Goal: Task Accomplishment & Management: Manage account settings

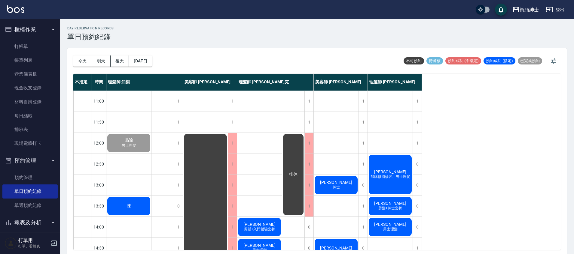
scroll to position [45, 0]
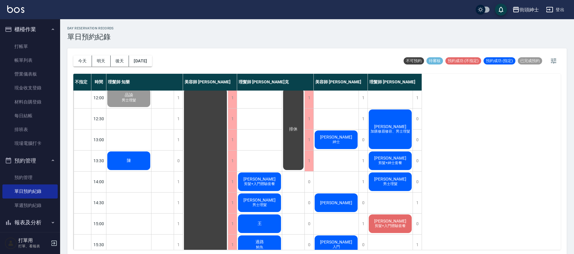
click at [127, 160] on span "陳" at bounding box center [129, 160] width 7 height 5
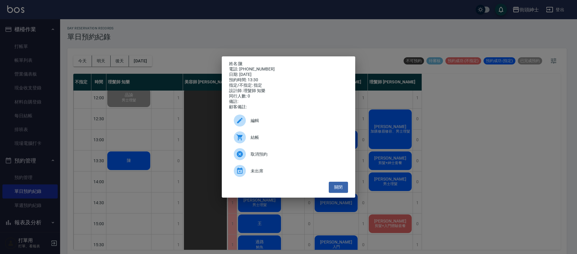
click at [278, 141] on span "結帳" at bounding box center [297, 138] width 93 height 6
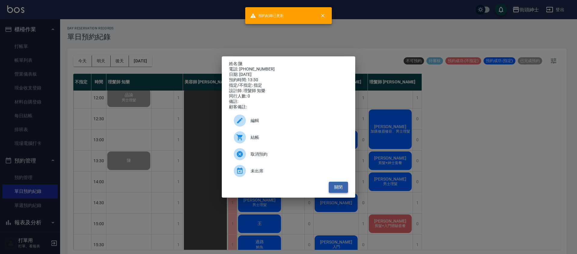
click at [342, 192] on button "關閉" at bounding box center [338, 187] width 19 height 11
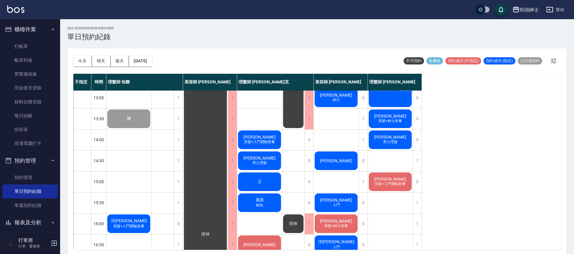
scroll to position [14, 0]
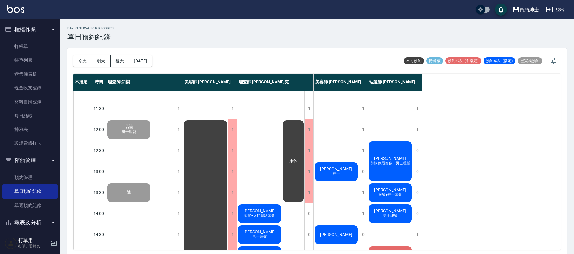
click at [129, 192] on span "陳" at bounding box center [129, 192] width 7 height 5
click at [39, 47] on link "打帳單" at bounding box center [29, 47] width 55 height 14
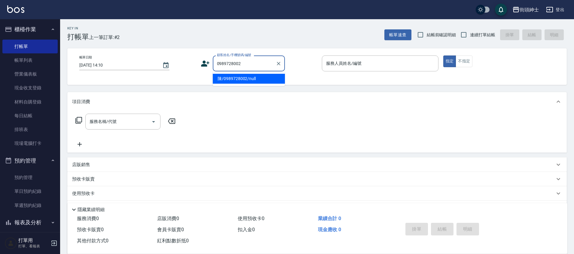
type input "0989728002"
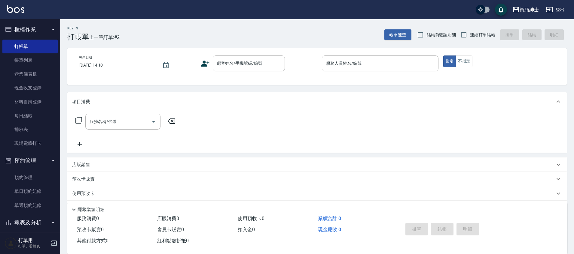
click at [268, 102] on div "項目消費" at bounding box center [313, 102] width 482 height 6
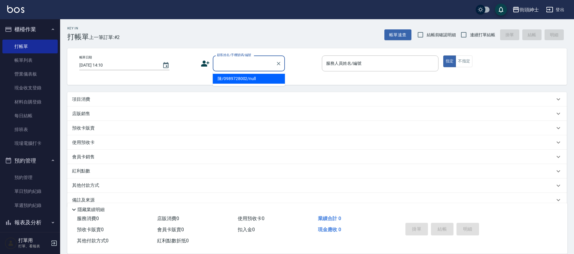
drag, startPoint x: 242, startPoint y: 65, endPoint x: 245, endPoint y: 74, distance: 9.4
click at [242, 65] on input "顧客姓名/手機號碼/編號" at bounding box center [244, 63] width 58 height 11
click at [242, 78] on li "陳/0989728002/null" at bounding box center [249, 79] width 72 height 10
type input "陳/0989728002/null"
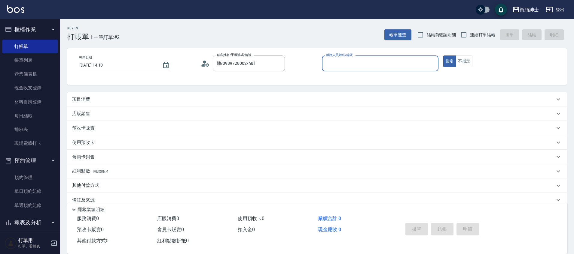
drag, startPoint x: 339, startPoint y: 66, endPoint x: 342, endPoint y: 70, distance: 5.3
click at [339, 66] on input "服務人員姓名/編號" at bounding box center [379, 63] width 111 height 11
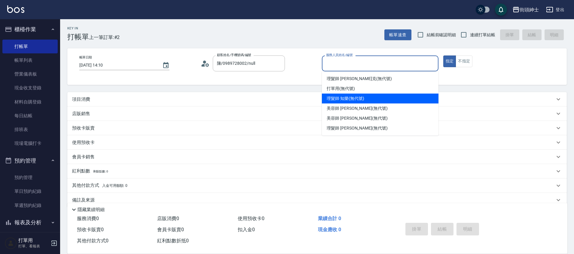
click at [346, 99] on span "理髮師 知樂 (無代號)" at bounding box center [345, 99] width 37 height 6
type input "理髮師 知樂(無代號)"
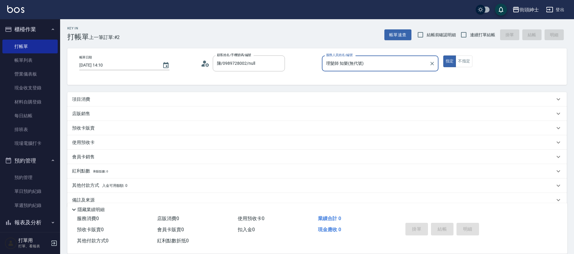
click at [86, 99] on p "項目消費" at bounding box center [81, 99] width 18 height 6
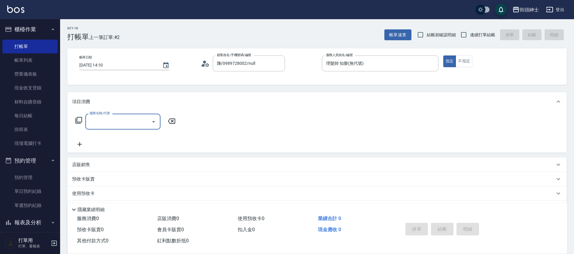
click at [116, 119] on input "服務名稱/代號" at bounding box center [118, 122] width 61 height 11
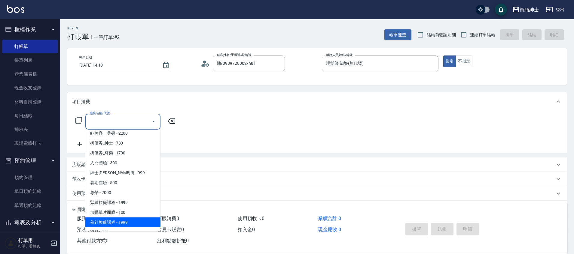
scroll to position [52, 0]
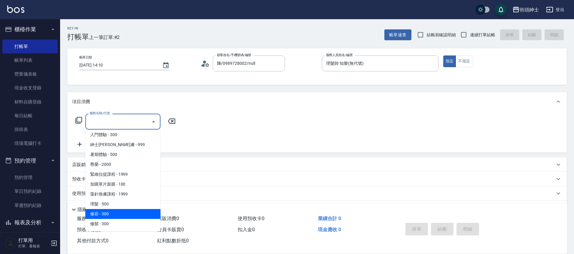
click at [110, 213] on span "修容 - 300" at bounding box center [122, 214] width 75 height 10
type input "修容(A03)"
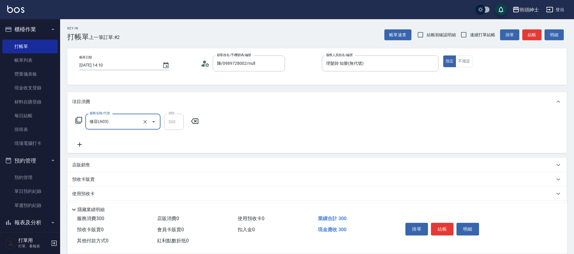
scroll to position [62, 0]
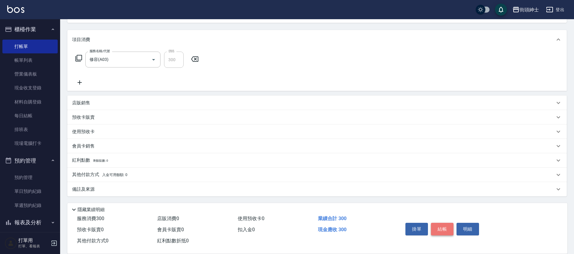
click at [449, 227] on button "結帳" at bounding box center [442, 229] width 23 height 13
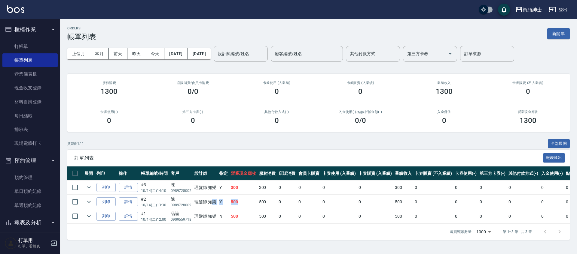
drag, startPoint x: 210, startPoint y: 203, endPoint x: 250, endPoint y: 200, distance: 40.1
click at [247, 201] on tr "列印 詳情 #2 10/14 (二) 13:30 陳 0989728002 理髮師 知樂 Y 500 500 0 0 0 0 500 0 0 0 0 0 0" at bounding box center [347, 202] width 561 height 14
click at [256, 199] on td "500" at bounding box center [243, 202] width 28 height 14
click at [43, 195] on link "單日預約紀錄" at bounding box center [29, 192] width 55 height 14
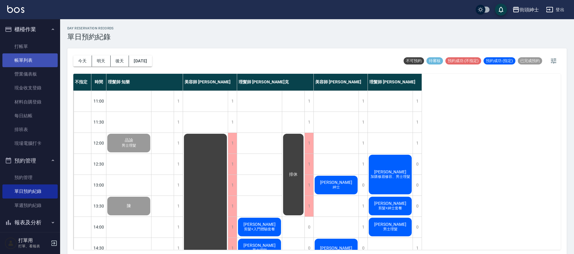
click at [24, 62] on link "帳單列表" at bounding box center [29, 60] width 55 height 14
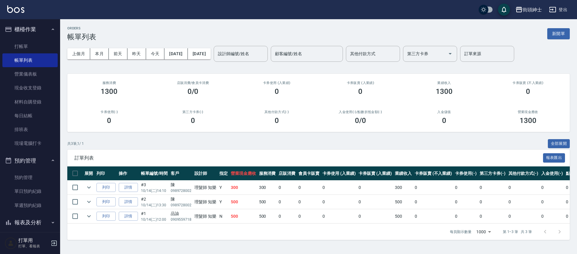
click at [178, 207] on p "0989728002" at bounding box center [181, 205] width 21 height 5
click at [203, 200] on td "理髮師 知樂" at bounding box center [205, 202] width 25 height 14
click at [41, 189] on link "單日預約紀錄" at bounding box center [29, 192] width 55 height 14
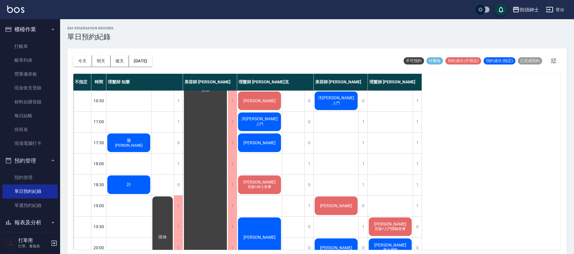
scroll to position [224, 0]
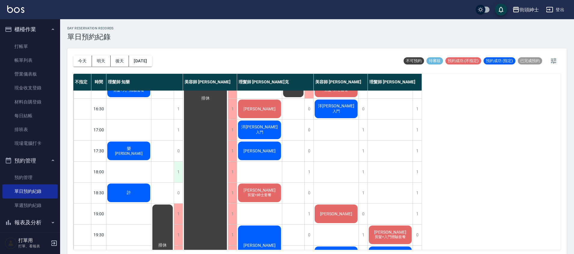
click at [178, 169] on div "1" at bounding box center [178, 172] width 9 height 21
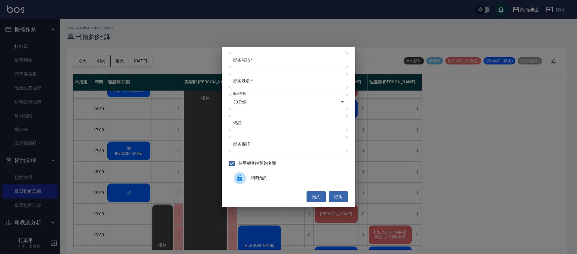
click at [266, 182] on div "關閉預約" at bounding box center [288, 178] width 119 height 17
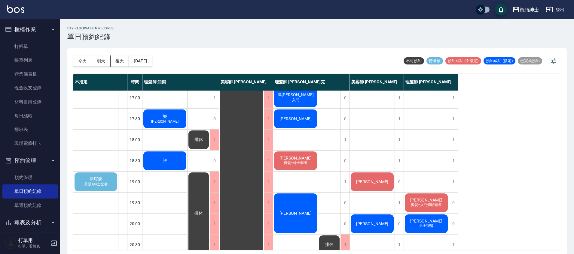
scroll to position [257, 0]
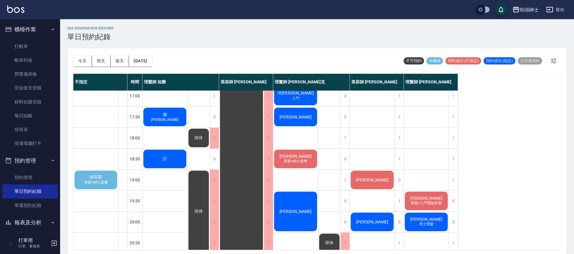
click at [109, 178] on div "徐琮晏 剪髮+紳士套餐" at bounding box center [96, 180] width 44 height 20
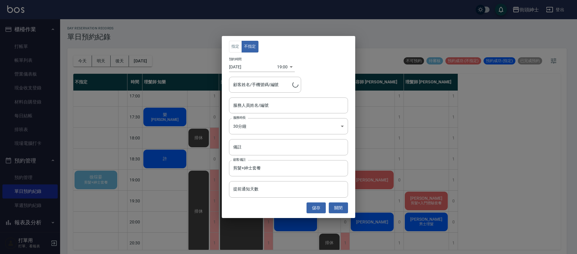
type input "徐琮晏/0937013986"
click at [294, 106] on input "服務人員姓名/編號" at bounding box center [289, 105] width 114 height 11
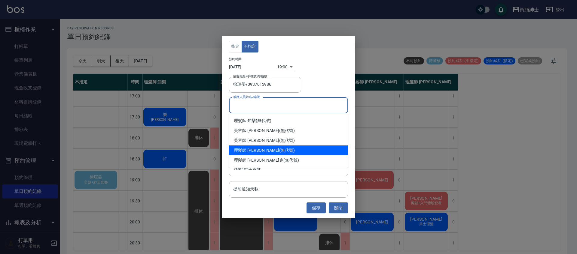
click at [270, 151] on div "理髮師 eric (無代號)" at bounding box center [288, 151] width 119 height 10
type input "理髮師 [PERSON_NAME](無代號)"
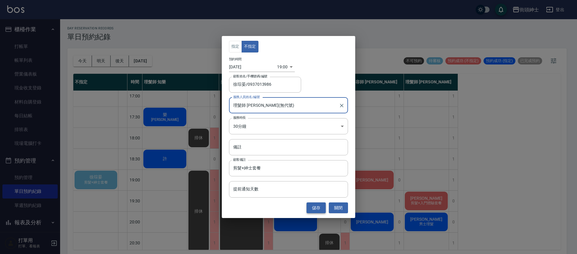
click at [316, 208] on button "儲存" at bounding box center [315, 208] width 19 height 11
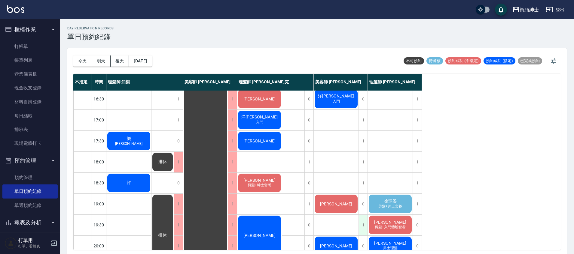
scroll to position [287, 0]
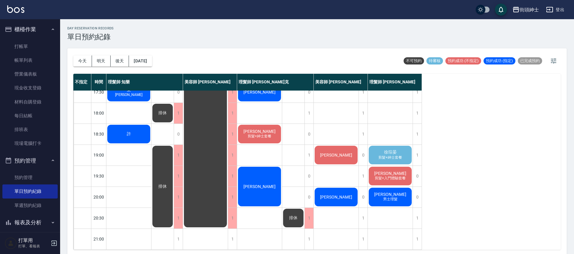
click at [396, 155] on span "剪髮+紳士套餐" at bounding box center [390, 157] width 26 height 5
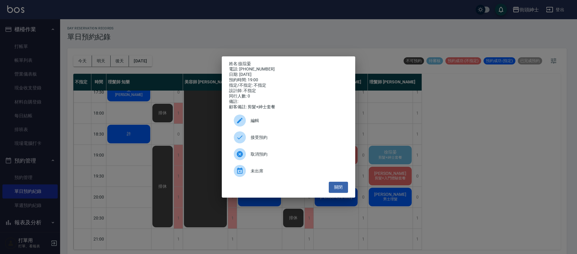
drag, startPoint x: 266, startPoint y: 141, endPoint x: 272, endPoint y: 139, distance: 5.5
click at [267, 141] on span "接受預約" at bounding box center [297, 138] width 93 height 6
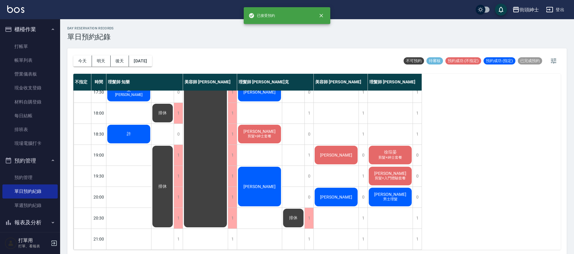
click at [406, 155] on div "徐琮晏 剪髮+紳士套餐" at bounding box center [390, 155] width 45 height 20
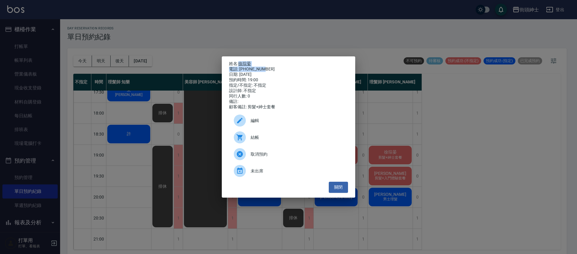
drag, startPoint x: 238, startPoint y: 63, endPoint x: 265, endPoint y: 69, distance: 27.6
click at [265, 69] on div "姓名: 徐琮晏 電話: 0937013986 日期: 2025/10/14 預約時間: 19:00 指定/不指定: 不指定 設計師: 不指定 同行人數: 0 …" at bounding box center [288, 85] width 119 height 49
copy div "徐琮晏 電話: 0937013986"
click at [473, 151] on div "姓名: 徐琮晏 電話: 0937013986 日期: 2025/10/14 預約時間: 19:00 指定/不指定: 不指定 設計師: 不指定 同行人數: 0 …" at bounding box center [288, 127] width 577 height 254
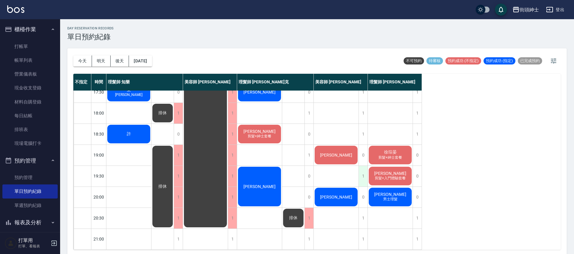
click at [367, 166] on div "1" at bounding box center [362, 176] width 9 height 21
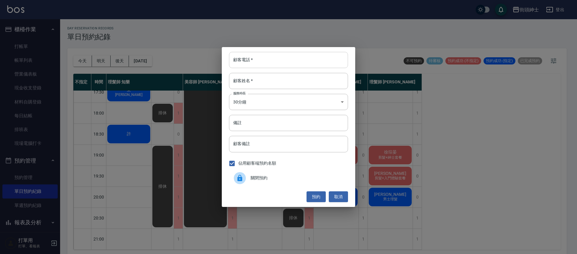
click at [271, 62] on input "顧客電話   *" at bounding box center [288, 60] width 119 height 16
click at [278, 59] on input "顧客電話   *" at bounding box center [288, 60] width 119 height 16
paste input "徐琮晏 電話: 0937013986"
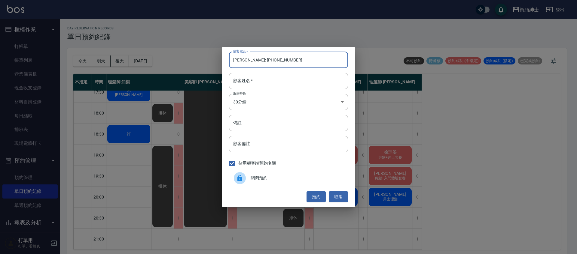
drag, startPoint x: 260, startPoint y: 61, endPoint x: 215, endPoint y: 62, distance: 44.8
click at [215, 62] on div "顧客電話   * 徐琮晏 電話: 0937013986 顧客電話   * 顧客姓名   * 顧客姓名   * 服務時長 30分鐘 1 服務時長 備註 備註 顧…" at bounding box center [288, 127] width 577 height 254
type input "0937013986"
click at [268, 75] on input "顧客姓名   *" at bounding box center [288, 81] width 119 height 16
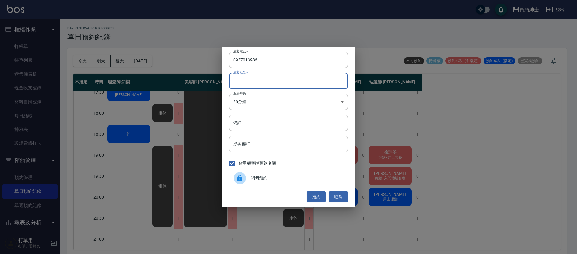
paste input "徐琮晏 電話: 0937013986"
drag, startPoint x: 285, startPoint y: 82, endPoint x: 247, endPoint y: 84, distance: 38.2
click at [247, 84] on input "徐琮晏 電話: 0937013986" at bounding box center [288, 81] width 119 height 16
type input "徐琮晏"
click at [285, 122] on input "備註" at bounding box center [288, 123] width 119 height 16
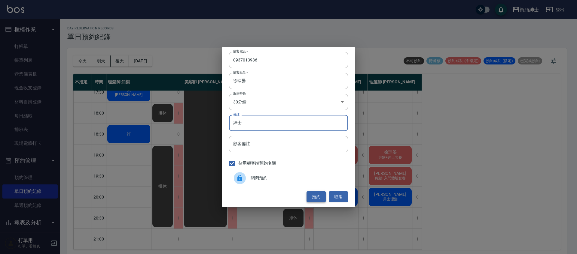
type input "紳士"
click at [312, 200] on button "預約" at bounding box center [315, 197] width 19 height 11
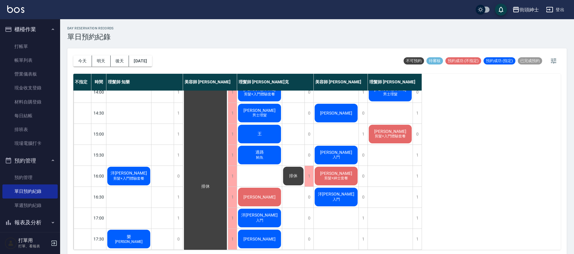
scroll to position [123, 0]
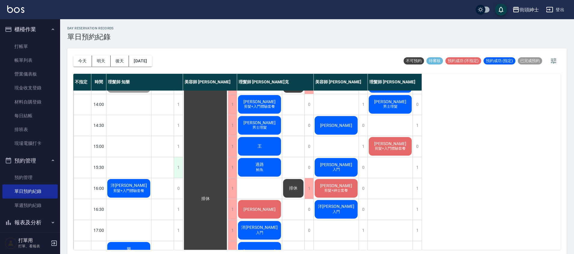
click at [178, 169] on div "1" at bounding box center [178, 167] width 9 height 21
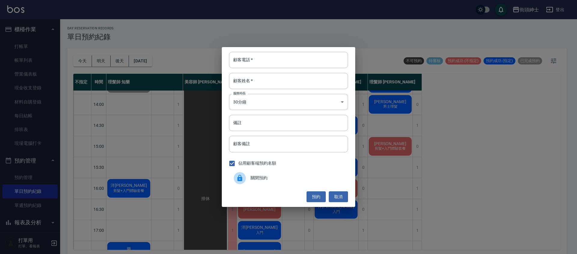
click at [287, 179] on span "關閉預約" at bounding box center [297, 178] width 93 height 6
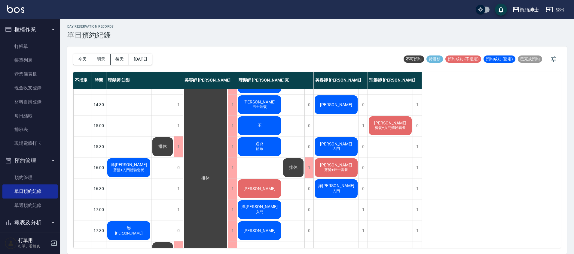
scroll to position [138, 0]
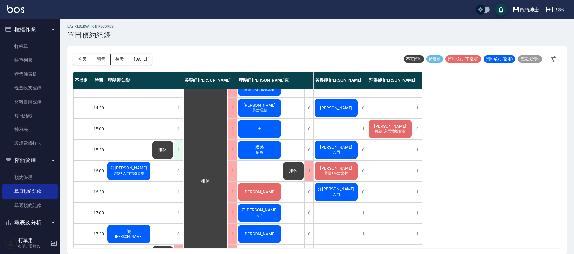
click at [177, 147] on div "1" at bounding box center [178, 150] width 9 height 21
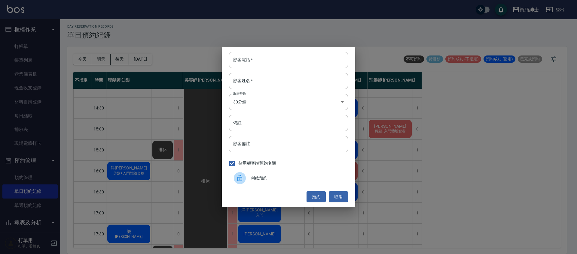
click at [281, 58] on input "顧客電話   *" at bounding box center [288, 60] width 119 height 16
click at [280, 83] on input "顧客姓名   *" at bounding box center [288, 81] width 119 height 16
type input "過路"
click at [312, 197] on button "預約" at bounding box center [315, 197] width 19 height 11
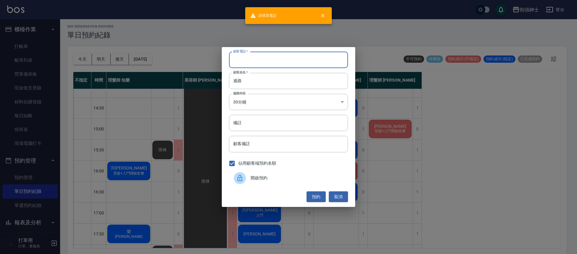
click at [269, 56] on input "顧客電話   *" at bounding box center [288, 60] width 119 height 16
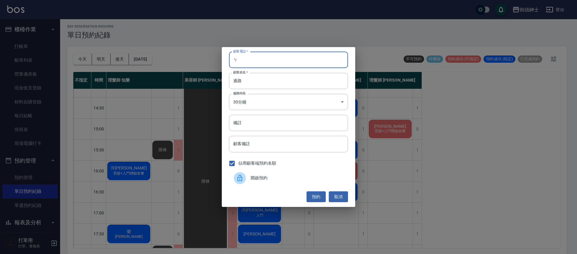
type input "ㄅ"
type input "123"
click at [311, 196] on button "預約" at bounding box center [315, 197] width 19 height 11
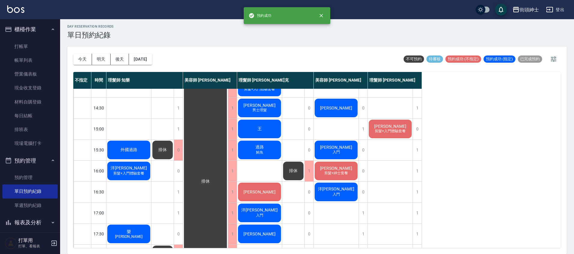
click at [132, 153] on div "外國過路" at bounding box center [128, 150] width 45 height 20
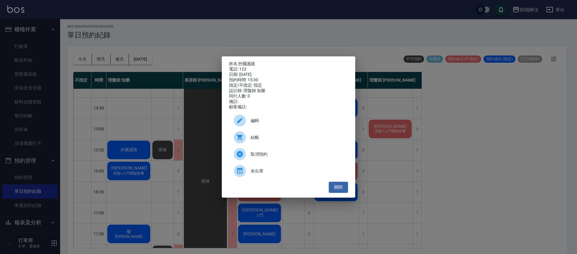
click at [271, 124] on span "編輯" at bounding box center [297, 121] width 93 height 6
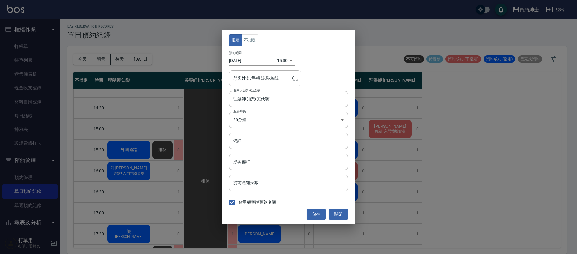
type input "外國過路/123"
click at [294, 80] on icon "Clear" at bounding box center [295, 78] width 6 height 6
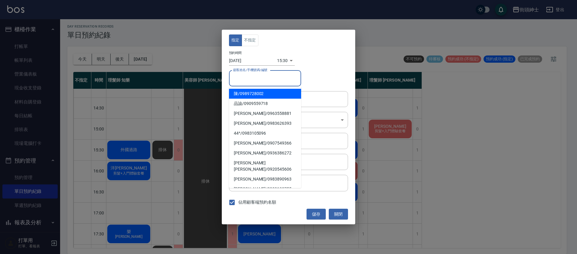
click at [280, 82] on input "顧客姓名/手機號碼/編號" at bounding box center [265, 78] width 67 height 11
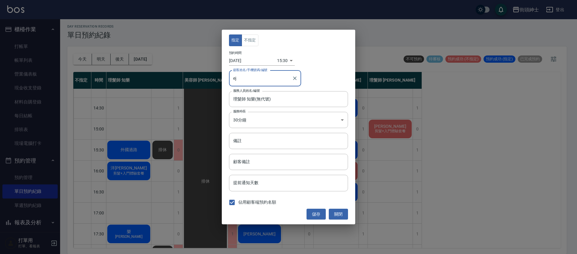
type input "e"
type input "過路"
type input "過路/0912345678"
click at [265, 96] on span "過路 / 0912345678" at bounding box center [265, 94] width 72 height 10
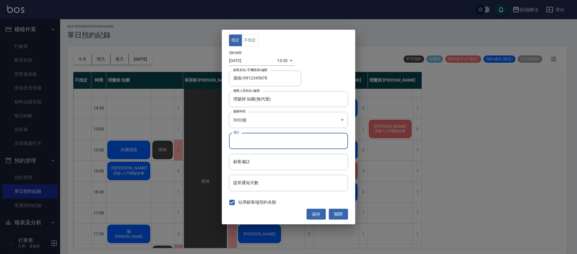
click at [253, 147] on input "備註" at bounding box center [288, 141] width 119 height 16
type input "後梳油頭"
click at [312, 216] on button "儲存" at bounding box center [315, 214] width 19 height 11
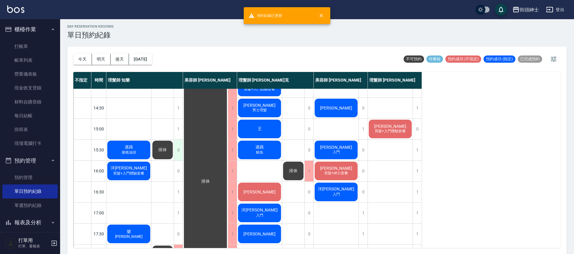
click at [178, 151] on div "0" at bounding box center [178, 150] width 9 height 21
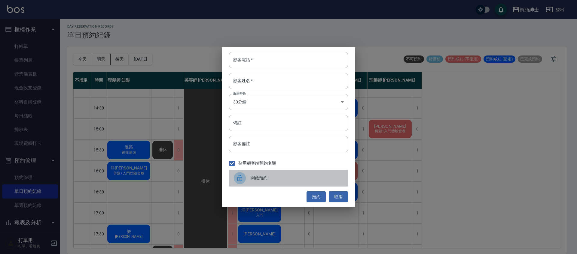
click at [270, 179] on span "開啟預約" at bounding box center [297, 178] width 93 height 6
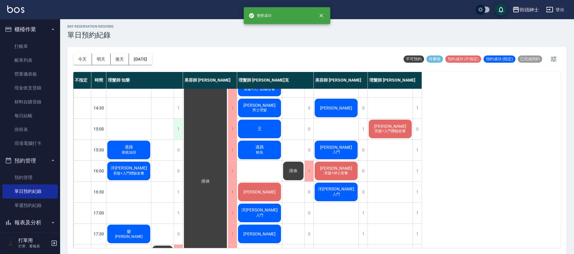
click at [177, 132] on div "1" at bounding box center [178, 129] width 9 height 21
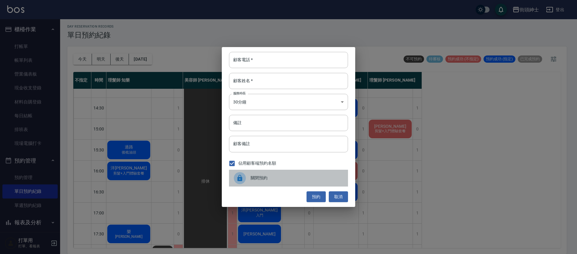
click at [300, 175] on span "關閉預約" at bounding box center [297, 178] width 93 height 6
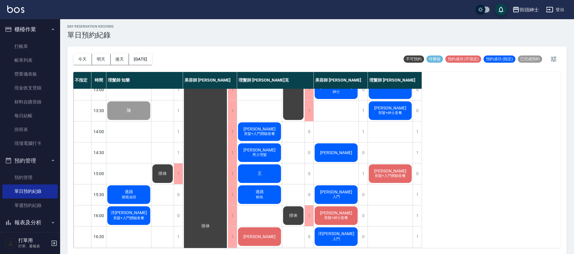
scroll to position [114, 0]
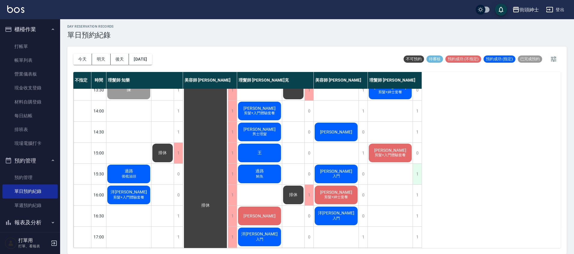
click at [421, 173] on div "1" at bounding box center [416, 174] width 9 height 21
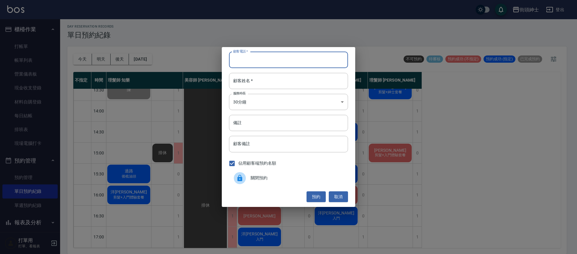
click at [295, 64] on input "顧客電話   *" at bounding box center [288, 60] width 119 height 16
type input "0912345678"
click at [315, 81] on input "顧客姓名   *" at bounding box center [288, 81] width 119 height 16
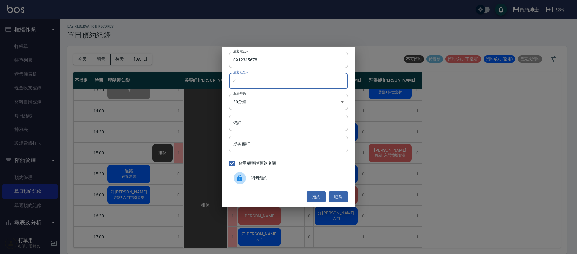
type input "e"
type input "過路"
click at [321, 195] on button "預約" at bounding box center [315, 197] width 19 height 11
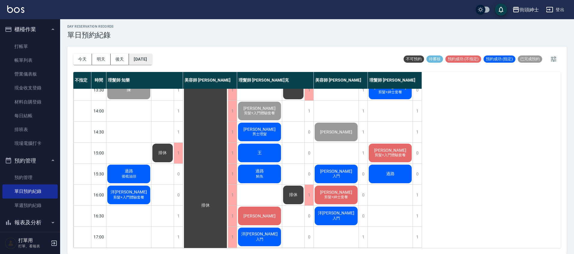
click at [152, 59] on button "[DATE]" at bounding box center [140, 59] width 23 height 11
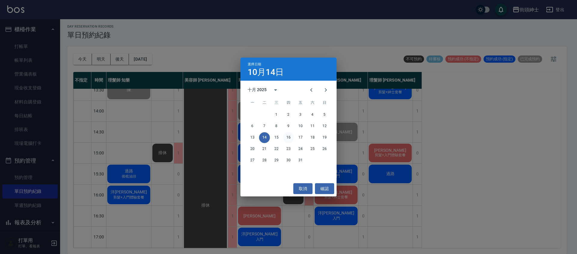
click at [286, 137] on button "16" at bounding box center [288, 137] width 11 height 11
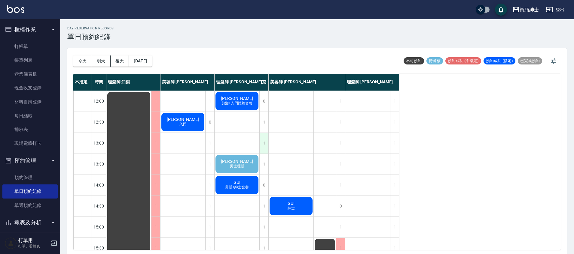
scroll to position [43, 0]
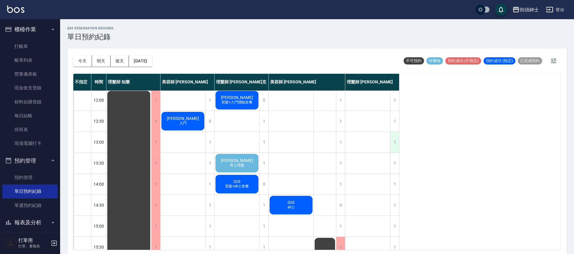
click at [397, 144] on div "1" at bounding box center [394, 142] width 9 height 21
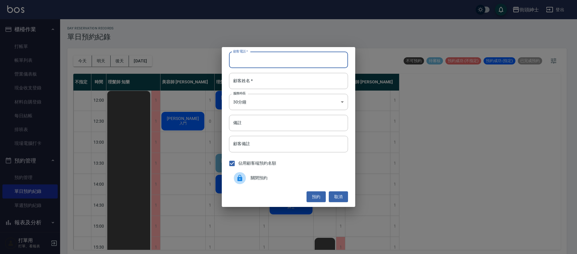
click at [289, 59] on input "顧客電話   *" at bounding box center [288, 60] width 119 height 16
type input "０"
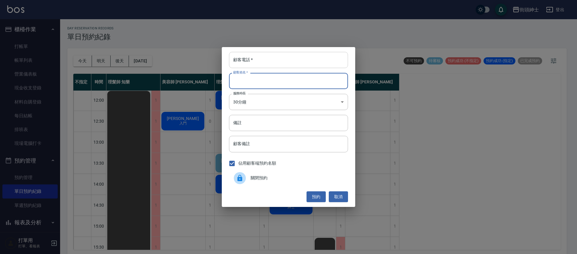
click at [260, 65] on input "顧客電話   *" at bounding box center [288, 60] width 119 height 16
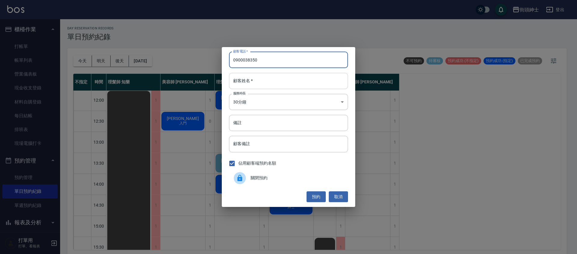
type input "0900038350"
click at [260, 81] on input "顧客姓名   *" at bounding box center [288, 81] width 119 height 16
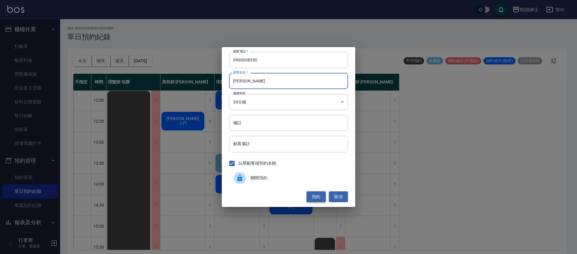
type input "kenneth"
click at [316, 196] on button "預約" at bounding box center [315, 197] width 19 height 11
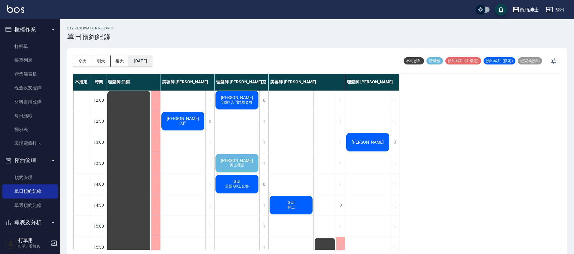
click at [152, 61] on button "2025/10/16" at bounding box center [140, 61] width 23 height 11
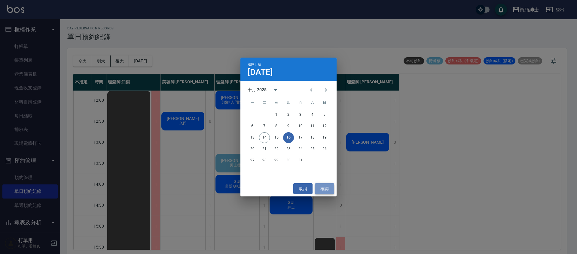
click at [330, 188] on button "確認" at bounding box center [324, 189] width 19 height 11
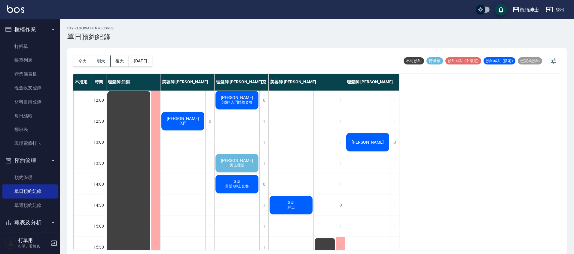
click at [381, 138] on div "kenneth" at bounding box center [367, 142] width 45 height 20
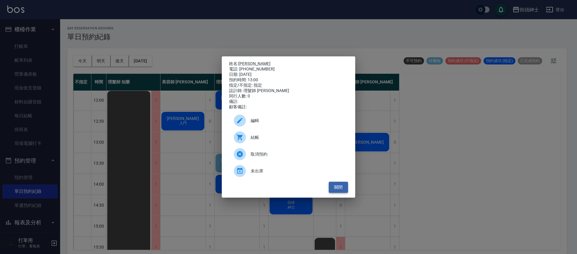
click at [344, 189] on button "關閉" at bounding box center [338, 187] width 19 height 11
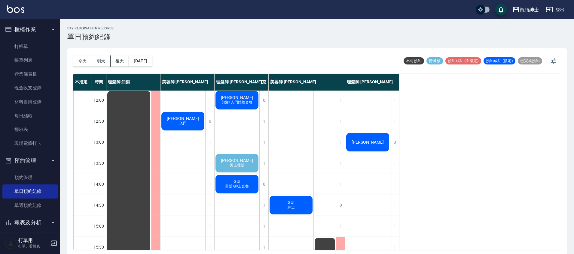
click at [233, 159] on span "Steven" at bounding box center [237, 160] width 35 height 5
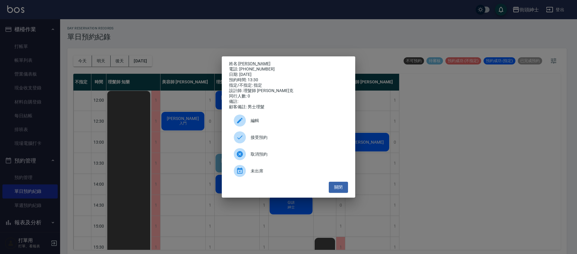
drag, startPoint x: 262, startPoint y: 139, endPoint x: 143, endPoint y: 84, distance: 131.0
click at [262, 139] on span "接受預約" at bounding box center [297, 138] width 93 height 6
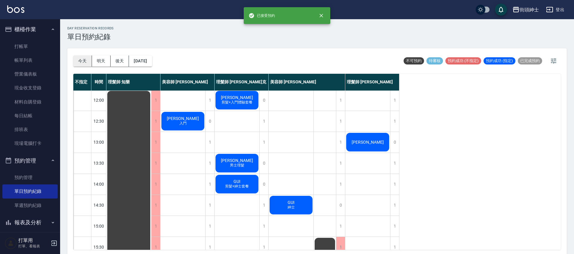
click at [81, 59] on button "今天" at bounding box center [82, 61] width 19 height 11
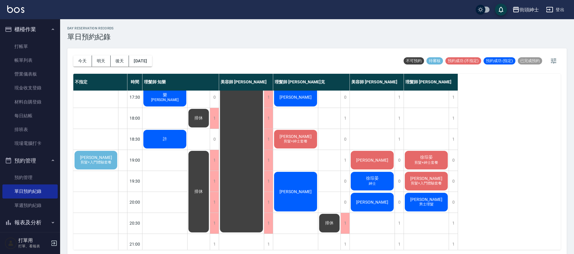
scroll to position [287, 0]
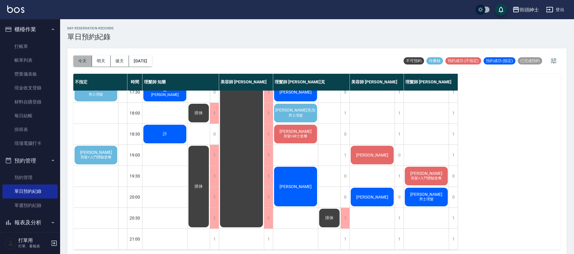
click at [90, 61] on button "今天" at bounding box center [82, 61] width 19 height 11
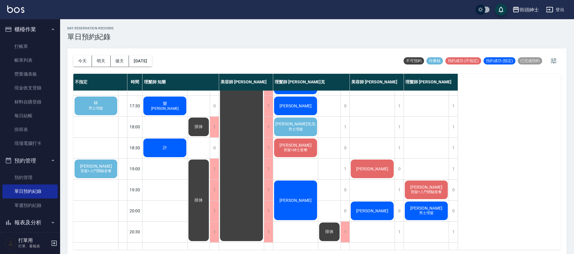
scroll to position [241, 0]
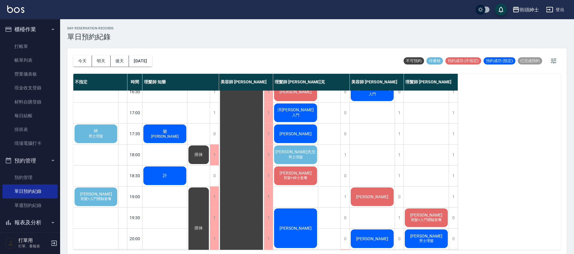
click at [102, 136] on span "男士理髮" at bounding box center [95, 136] width 17 height 5
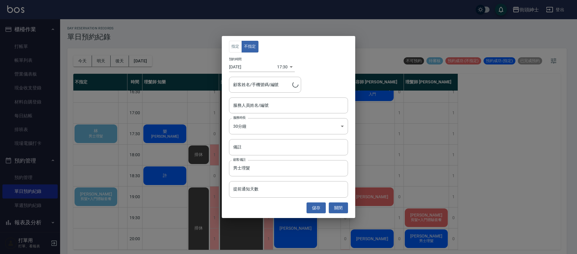
type input "林/0928991113"
click at [269, 102] on input "服務人員姓名/編號" at bounding box center [289, 105] width 114 height 11
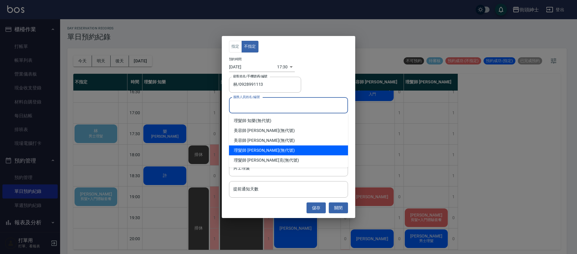
click at [270, 151] on div "理髮師 eric (無代號)" at bounding box center [288, 151] width 119 height 10
type input "理髮師 [PERSON_NAME](無代號)"
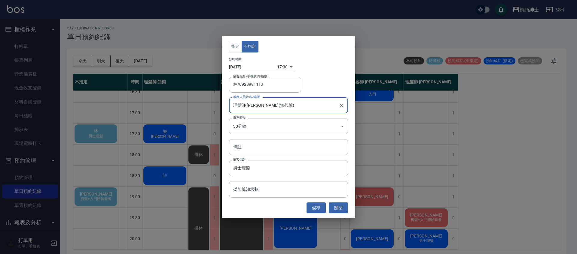
click at [313, 209] on button "儲存" at bounding box center [315, 208] width 19 height 11
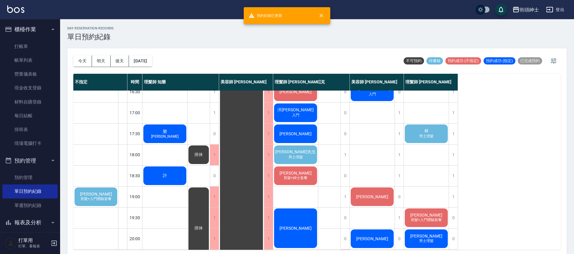
click at [433, 137] on span "男士理髮" at bounding box center [426, 136] width 17 height 5
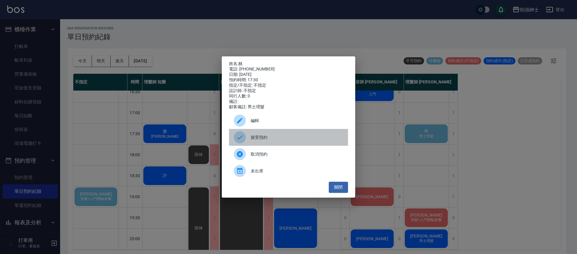
click at [261, 144] on div "接受預約" at bounding box center [288, 137] width 119 height 17
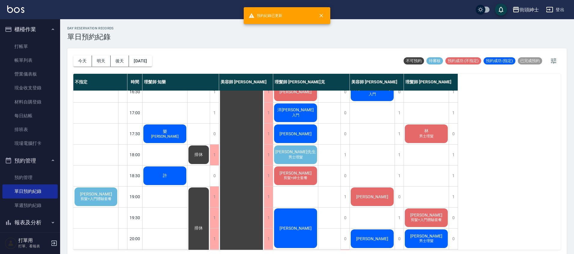
click at [284, 153] on div "范先生 男士理髮" at bounding box center [295, 155] width 45 height 20
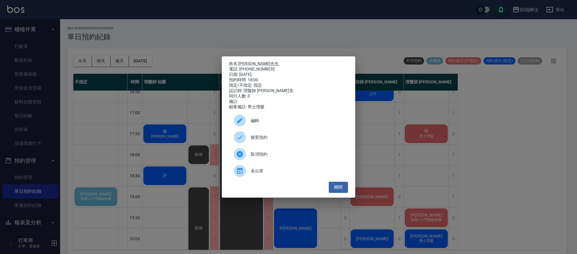
click at [281, 141] on span "接受預約" at bounding box center [297, 138] width 93 height 6
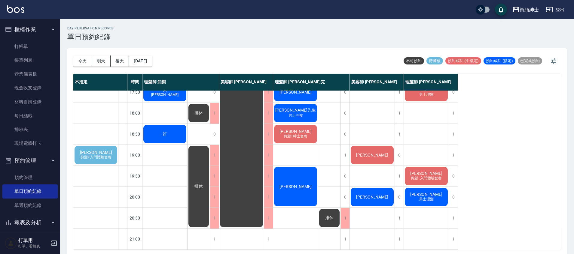
scroll to position [287, 0]
click at [109, 150] on div "莊翔淵 剪髮+入門體驗套餐" at bounding box center [96, 155] width 44 height 20
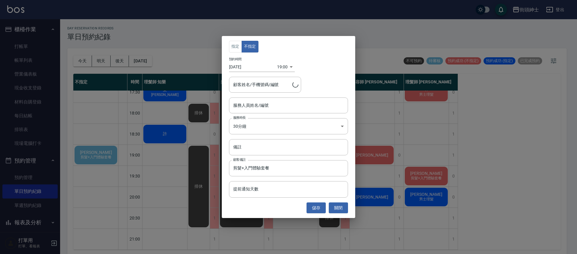
type input "莊翔淵/0988605079"
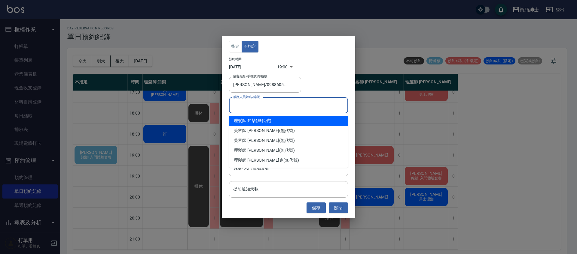
click at [272, 110] on input "服務人員姓名/編號" at bounding box center [289, 105] width 114 height 11
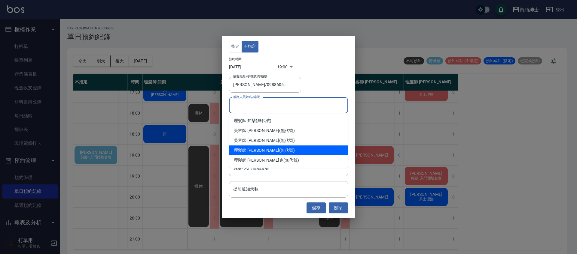
click at [267, 152] on div "理髮師 eric (無代號)" at bounding box center [288, 151] width 119 height 10
type input "理髮師 [PERSON_NAME](無代號)"
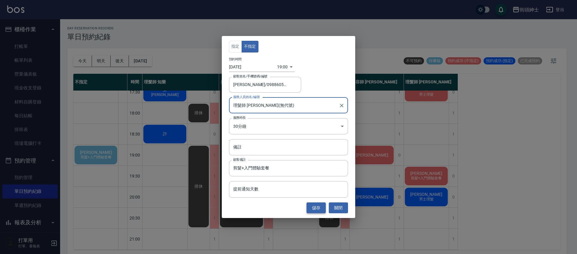
click at [321, 210] on button "儲存" at bounding box center [315, 208] width 19 height 11
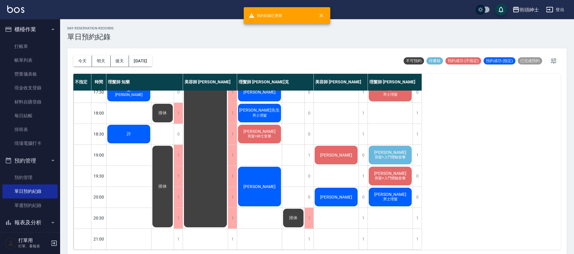
click at [406, 148] on div "莊翔淵 剪髮+入門體驗套餐" at bounding box center [390, 155] width 45 height 20
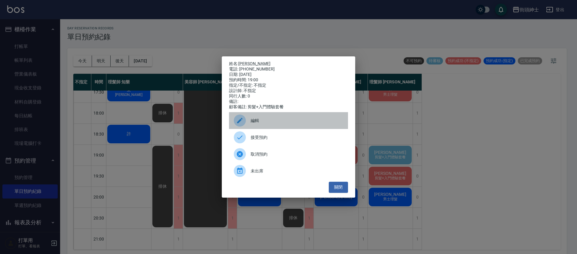
click at [279, 129] on div "編輯" at bounding box center [288, 120] width 119 height 17
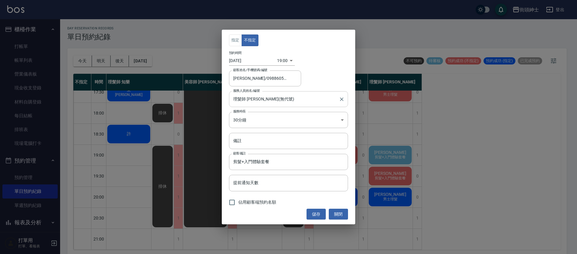
click at [293, 102] on input "理髮師 [PERSON_NAME](無代號)" at bounding box center [284, 99] width 105 height 11
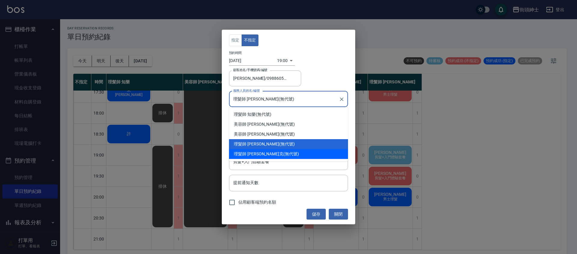
click at [272, 155] on div "理髮師 Vic 維克 (無代號)" at bounding box center [288, 154] width 119 height 10
type input "理髮師 Vic 維克(無代號)"
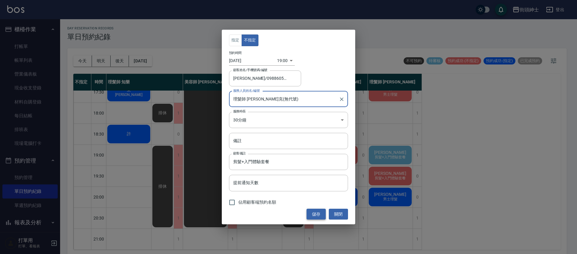
click at [318, 214] on button "儲存" at bounding box center [315, 214] width 19 height 11
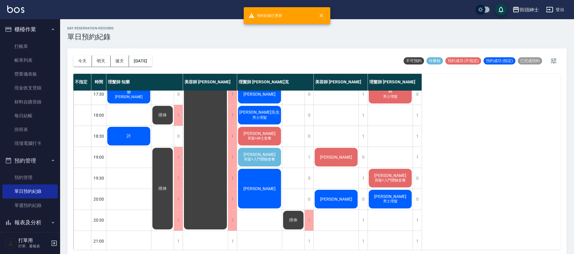
scroll to position [275, 0]
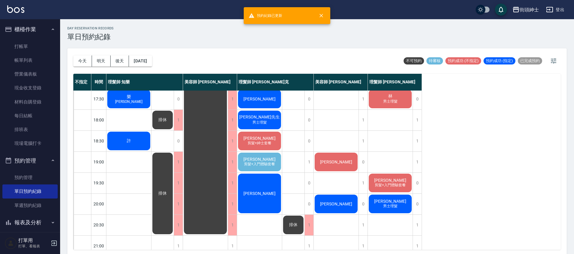
click at [262, 160] on span "莊翔淵" at bounding box center [259, 159] width 35 height 5
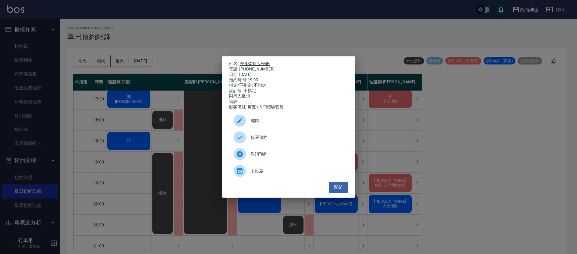
click at [251, 61] on link "莊翔淵" at bounding box center [254, 63] width 32 height 5
click at [335, 187] on button "關閉" at bounding box center [338, 187] width 19 height 11
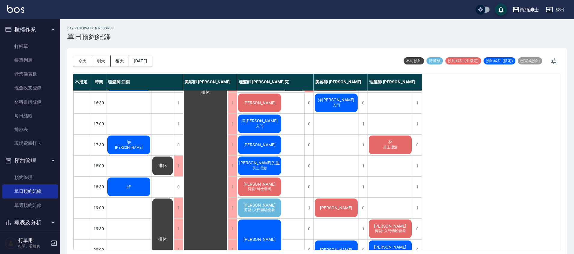
scroll to position [257, 0]
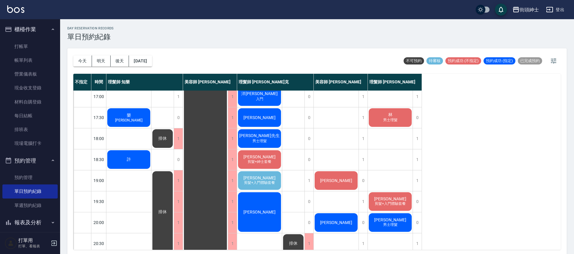
click at [275, 184] on span "剪髮+入門體驗套餐" at bounding box center [259, 183] width 33 height 5
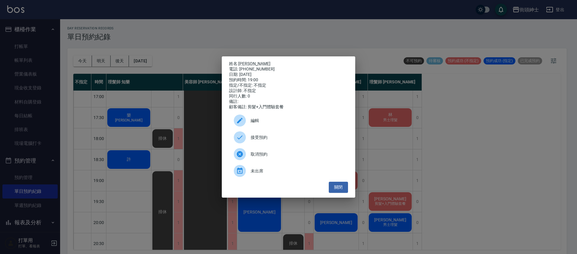
click at [270, 124] on span "編輯" at bounding box center [297, 121] width 93 height 6
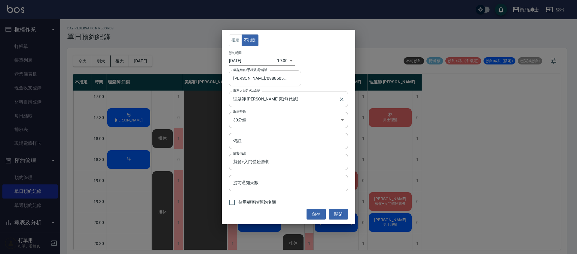
click at [281, 105] on div "理髮師 Vic 維克(無代號) 服務人員姓名/編號" at bounding box center [288, 99] width 119 height 16
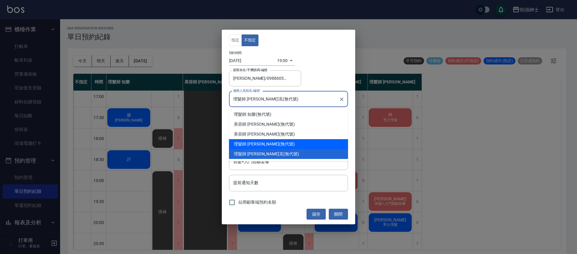
click at [270, 145] on div "理髮師 eric (無代號)" at bounding box center [288, 144] width 119 height 10
type input "理髮師 [PERSON_NAME](無代號)"
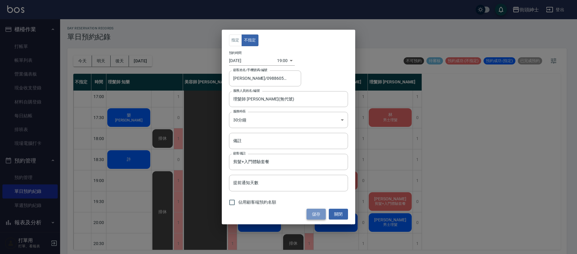
click at [314, 212] on button "儲存" at bounding box center [315, 214] width 19 height 11
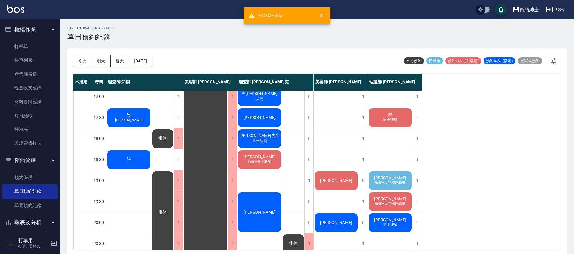
click at [404, 185] on span "剪髮+入門體驗套餐" at bounding box center [389, 183] width 33 height 5
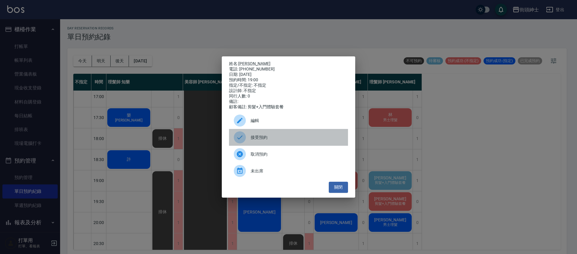
click at [290, 145] on div "接受預約" at bounding box center [288, 137] width 119 height 17
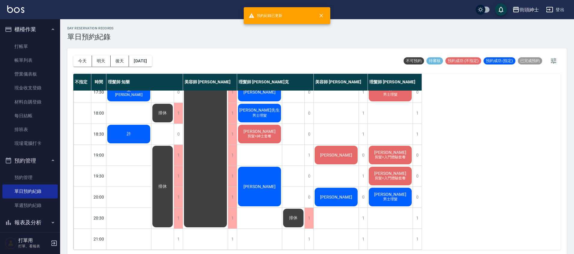
scroll to position [287, 0]
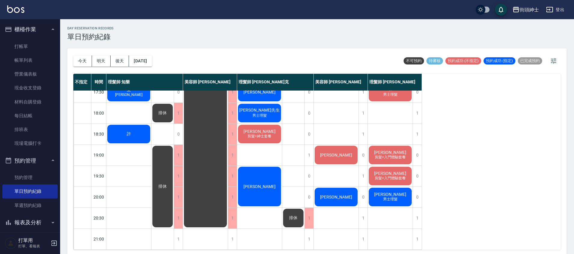
click at [401, 155] on span "剪髮+入門體驗套餐" at bounding box center [389, 157] width 33 height 5
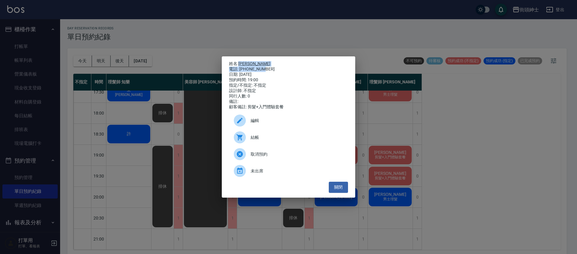
drag, startPoint x: 239, startPoint y: 62, endPoint x: 265, endPoint y: 68, distance: 26.8
click at [265, 68] on div "姓名: 莊翔淵 電話: 0988605079 日期: 2025/10/14 預約時間: 19:00 指定/不指定: 不指定 設計師: 不指定 同行人數: 0 …" at bounding box center [288, 85] width 119 height 49
copy div "莊翔淵 電話: 0988605079"
click at [417, 117] on div "姓名: 莊翔淵 電話: 0988605079 日期: 2025/10/14 預約時間: 19:00 指定/不指定: 不指定 設計師: 不指定 同行人數: 0 …" at bounding box center [288, 127] width 577 height 254
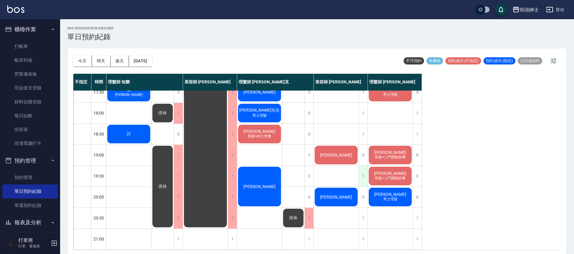
click at [361, 169] on div "1" at bounding box center [362, 176] width 9 height 21
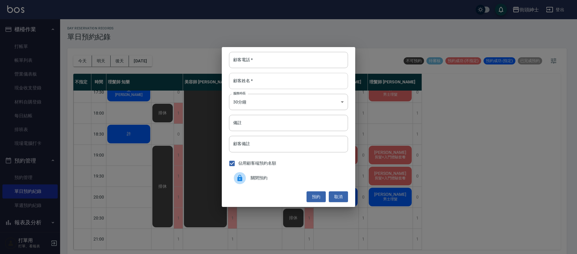
click at [279, 78] on input "顧客姓名   *" at bounding box center [288, 81] width 119 height 16
click at [283, 59] on input "顧客電話   *" at bounding box center [288, 60] width 119 height 16
paste input "莊翔淵 電話: 0988605079"
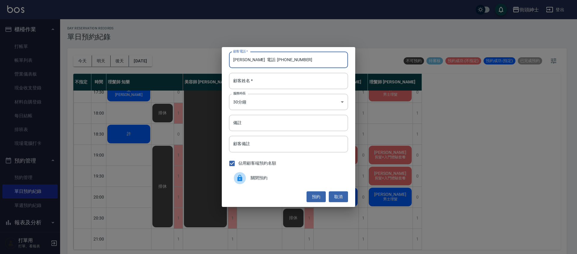
drag, startPoint x: 260, startPoint y: 60, endPoint x: 214, endPoint y: 61, distance: 46.0
click at [214, 61] on div "顧客電話   * 莊翔淵 電話: 0988605079 顧客電話   * 顧客姓名   * 顧客姓名   * 服務時長 30分鐘 1 服務時長 備註 備註 顧…" at bounding box center [288, 127] width 577 height 254
type input "0988605079"
click at [266, 78] on input "顧客姓名   *" at bounding box center [288, 81] width 119 height 16
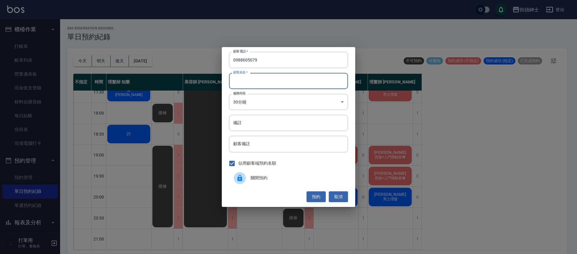
paste input "莊翔淵 電話: 0988605079"
drag, startPoint x: 284, startPoint y: 81, endPoint x: 249, endPoint y: 81, distance: 35.1
click at [247, 81] on input "莊翔淵 電話: 0988605079" at bounding box center [288, 81] width 119 height 16
type input "莊翔淵"
click at [288, 122] on input "備註" at bounding box center [288, 123] width 119 height 16
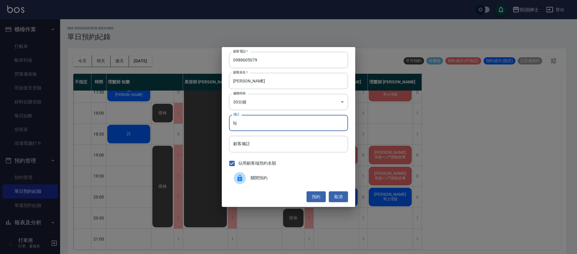
type input "b"
type input "q"
type input "b"
type input "入門"
click at [316, 196] on button "預約" at bounding box center [315, 197] width 19 height 11
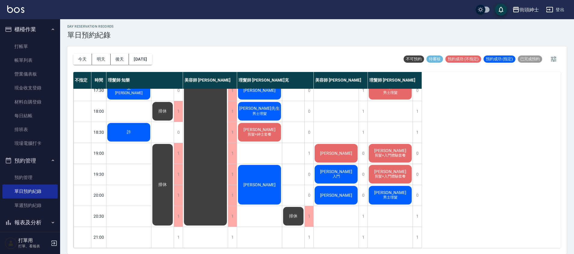
scroll to position [228, 0]
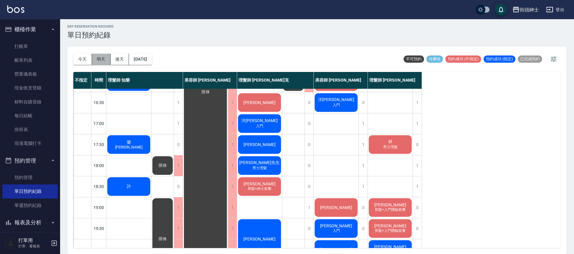
click at [99, 60] on button "明天" at bounding box center [101, 59] width 19 height 11
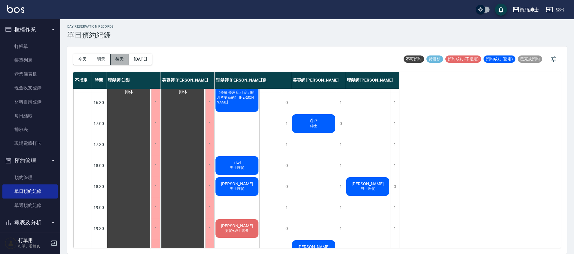
click at [125, 59] on button "後天" at bounding box center [120, 59] width 19 height 11
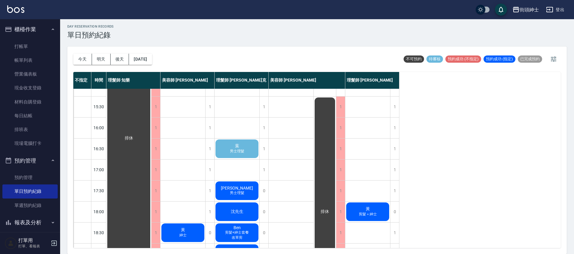
scroll to position [183, 0]
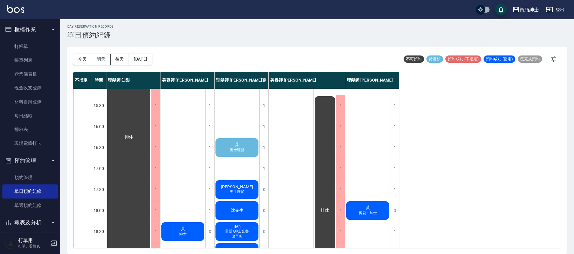
click at [252, 146] on div "葉 男士理髮" at bounding box center [236, 148] width 45 height 20
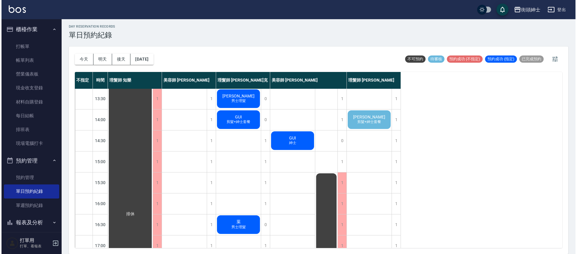
scroll to position [75, 0]
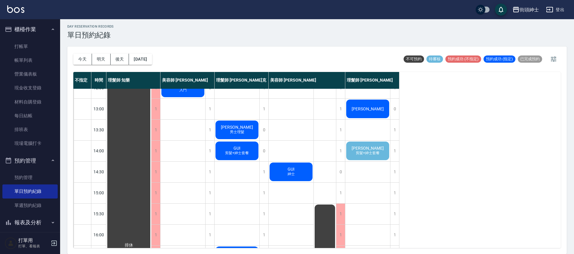
click at [375, 154] on span "剪髮+紳士套餐" at bounding box center [367, 153] width 26 height 5
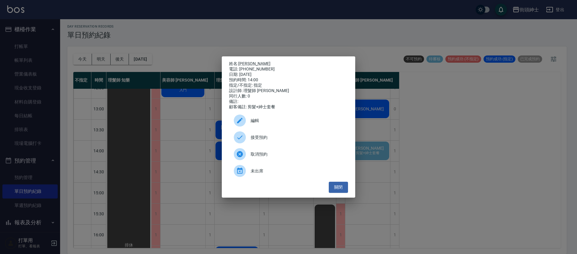
drag, startPoint x: 239, startPoint y: 62, endPoint x: 260, endPoint y: 65, distance: 21.8
click at [260, 65] on div "姓名: 蔡默罕 電話: 0903379829 日期: 2025/10/16 預約時間: 14:00 指定/不指定: 指定 設計師: 理髮師 eric 同行人數…" at bounding box center [288, 85] width 119 height 49
drag, startPoint x: 239, startPoint y: 61, endPoint x: 266, endPoint y: 67, distance: 27.6
click at [266, 67] on div "姓名: 蔡默罕 電話: 0903379829 日期: 2025/10/16 預約時間: 14:00 指定/不指定: 指定 設計師: 理髮師 eric 同行人數…" at bounding box center [288, 85] width 119 height 49
copy div "蔡默罕 電話: 0903379829"
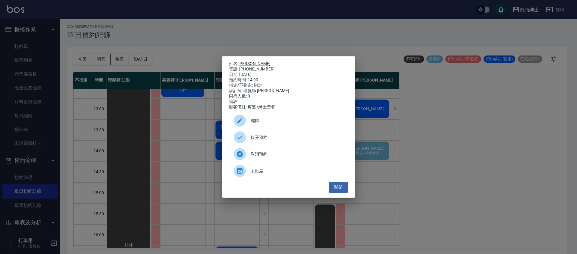
click at [427, 141] on div "姓名: 蔡默罕 電話: 0903379829 日期: 2025/10/16 預約時間: 14:00 指定/不指定: 指定 設計師: 理髮師 eric 同行人數…" at bounding box center [288, 127] width 577 height 254
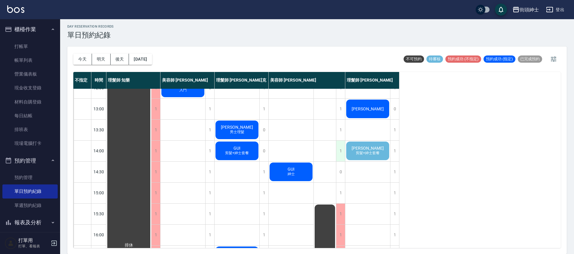
click at [341, 148] on div "1" at bounding box center [340, 151] width 9 height 21
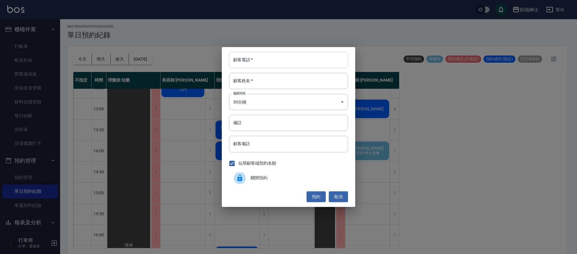
click at [254, 63] on input "顧客電話   *" at bounding box center [288, 60] width 119 height 16
paste input "蔡默罕 電話: 0903379829"
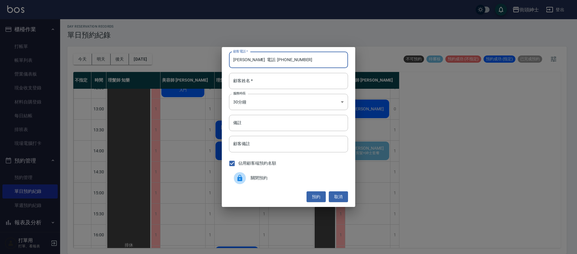
drag, startPoint x: 259, startPoint y: 59, endPoint x: 222, endPoint y: 59, distance: 37.0
click at [221, 59] on div "顧客電話   * 蔡默罕 電話: 0903379829 顧客電話   * 顧客姓名   * 顧客姓名   * 服務時長 30分鐘 1 服務時長 備註 備註 顧…" at bounding box center [288, 127] width 577 height 254
type input "0903379829"
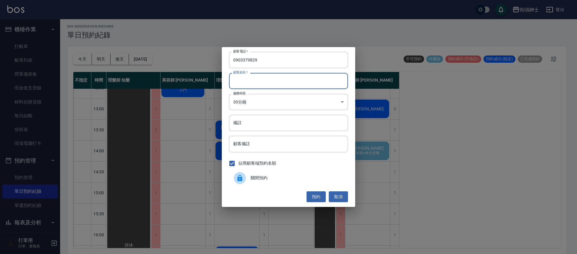
click at [256, 83] on input "顧客姓名   *" at bounding box center [288, 81] width 119 height 16
paste input "蔡默罕 電話: 0903379829"
drag, startPoint x: 284, startPoint y: 81, endPoint x: 246, endPoint y: 79, distance: 37.6
click at [246, 79] on input "蔡默罕 電話: 0903379829" at bounding box center [288, 81] width 119 height 16
type input "蔡默罕"
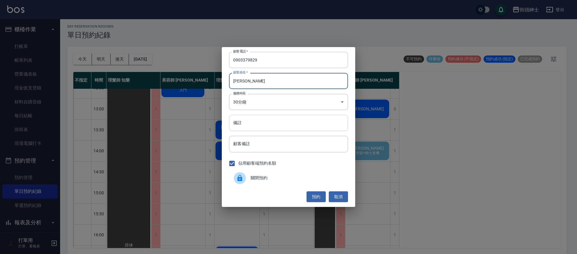
click at [279, 124] on input "備註" at bounding box center [288, 123] width 119 height 16
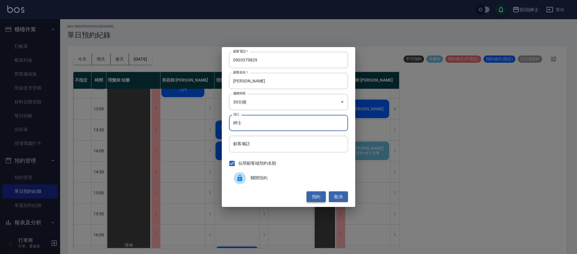
type input "紳士"
click at [317, 199] on button "預約" at bounding box center [315, 197] width 19 height 11
click at [317, 199] on div "預約 取消" at bounding box center [288, 197] width 119 height 11
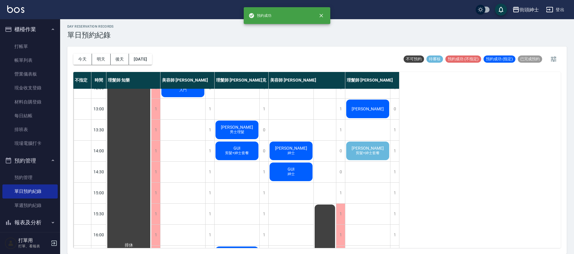
click at [300, 161] on div "蔡默罕 紳士" at bounding box center [291, 151] width 45 height 20
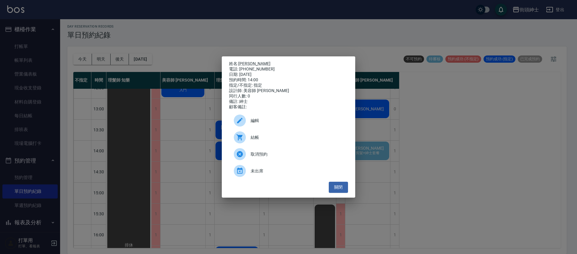
click at [255, 124] on span "編輯" at bounding box center [297, 121] width 93 height 6
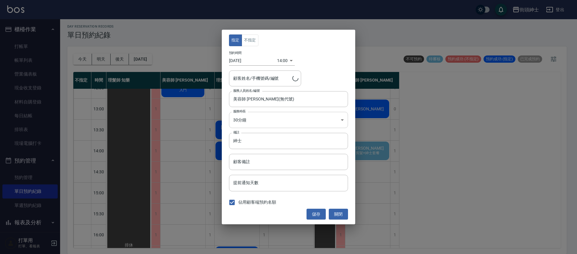
type input "蔡默罕/0903379829"
click at [289, 96] on input "美容師 小戴(無代號)" at bounding box center [284, 99] width 105 height 11
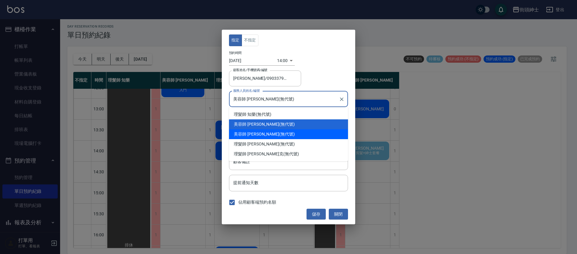
click at [271, 133] on div "美容師 Cherry (無代號)" at bounding box center [288, 134] width 119 height 10
type input "美容師 Cherry(無代號)"
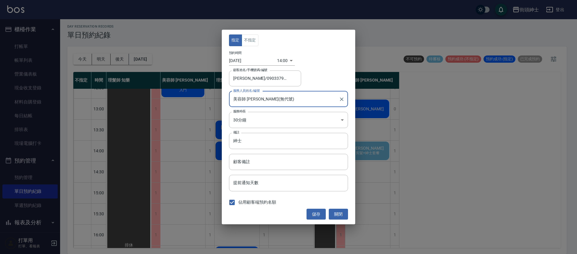
click at [313, 212] on button "儲存" at bounding box center [315, 214] width 19 height 11
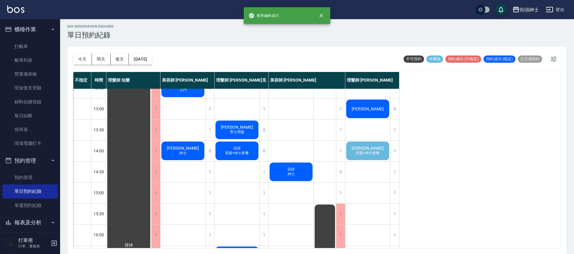
click at [372, 155] on span "剪髮+紳士套餐" at bounding box center [367, 153] width 26 height 5
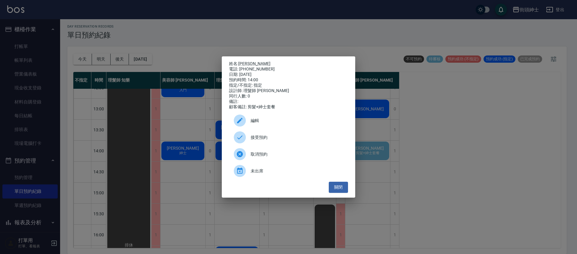
drag, startPoint x: 290, startPoint y: 143, endPoint x: 294, endPoint y: 144, distance: 3.5
click at [290, 143] on div "接受預約" at bounding box center [288, 137] width 119 height 17
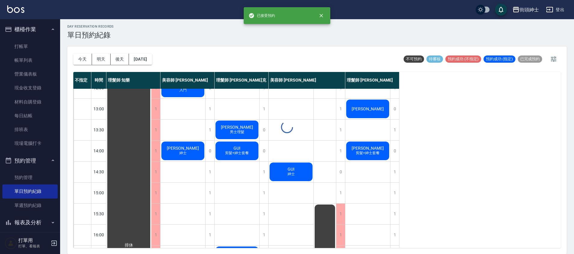
click at [371, 154] on div at bounding box center [287, 127] width 574 height 254
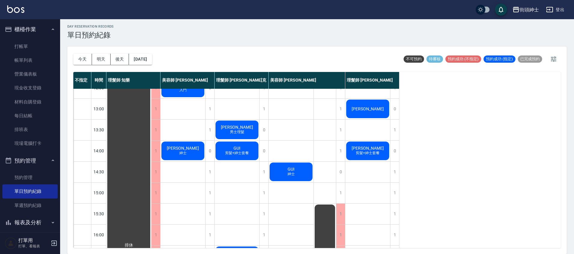
click at [371, 154] on span "剪髮+紳士套餐" at bounding box center [367, 153] width 26 height 5
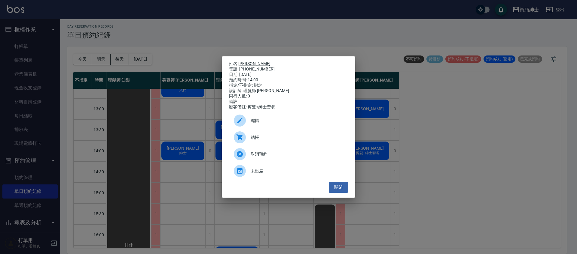
click at [260, 128] on div "編輯" at bounding box center [288, 120] width 119 height 17
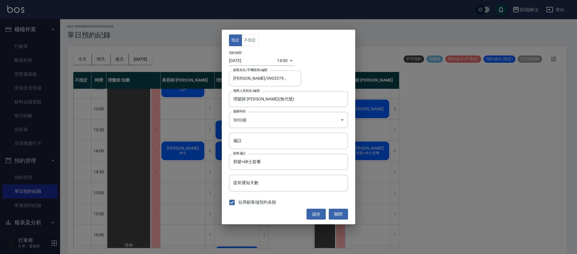
click at [283, 60] on body "街頭紳士 登出 櫃檯作業 打帳單 帳單列表 營業儀表板 現金收支登錄 材料自購登錄 每日結帳 排班表 現場電腦打卡 預約管理 預約管理 單日預約紀錄 單週預約…" at bounding box center [288, 126] width 577 height 256
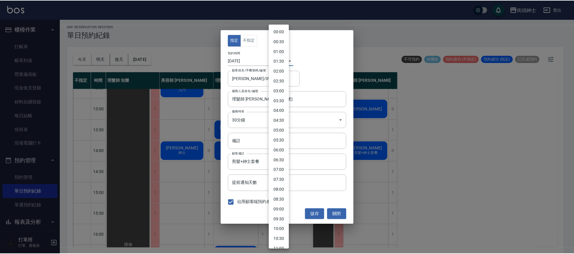
scroll to position [172, 0]
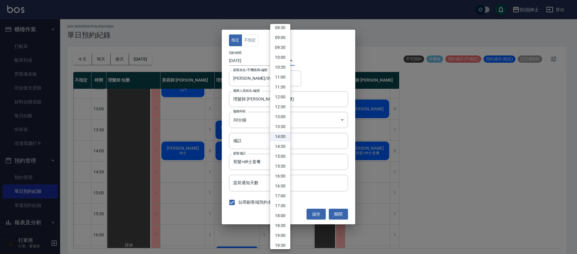
click at [284, 146] on li "14:30" at bounding box center [280, 147] width 20 height 10
type input "1760596200000"
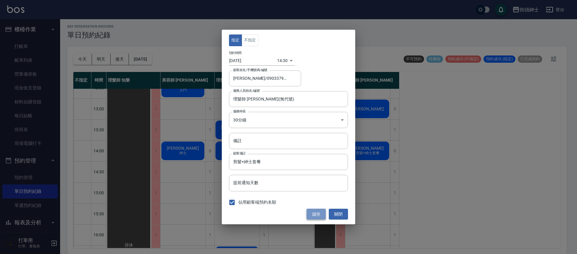
click at [320, 217] on button "儲存" at bounding box center [315, 214] width 19 height 11
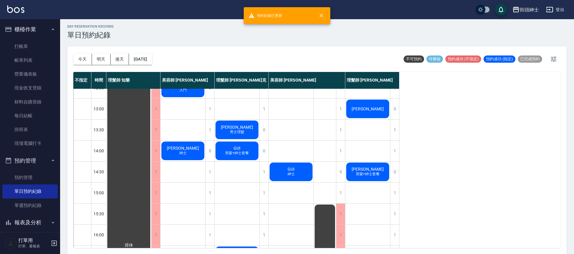
click at [363, 175] on span "剪髮+紳士套餐" at bounding box center [367, 174] width 26 height 5
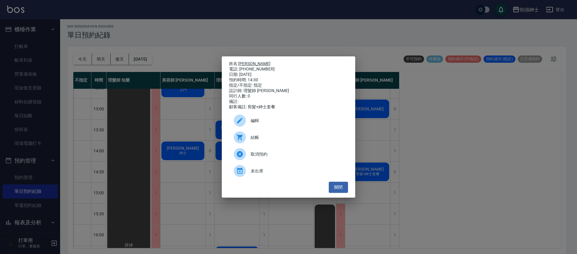
click at [250, 61] on link "蔡默罕" at bounding box center [254, 63] width 32 height 5
click at [335, 188] on button "關閉" at bounding box center [338, 187] width 19 height 11
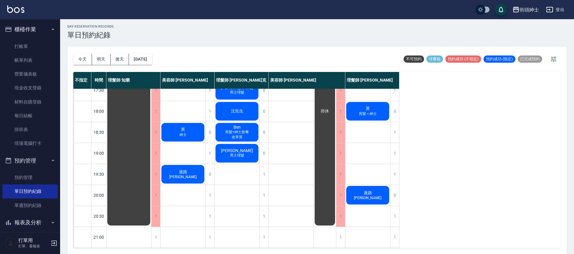
scroll to position [90, 0]
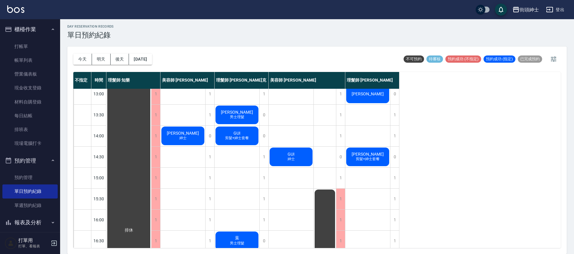
click at [373, 160] on span "剪髮+紳士套餐" at bounding box center [367, 159] width 26 height 5
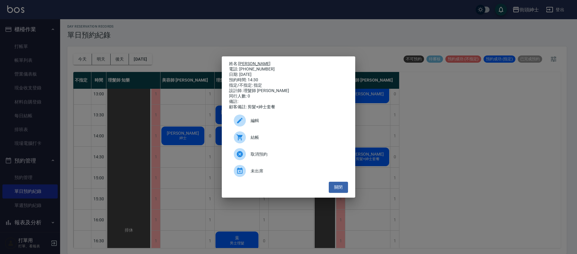
click at [249, 61] on link "蔡默罕" at bounding box center [254, 63] width 32 height 5
click at [342, 187] on button "關閉" at bounding box center [338, 187] width 19 height 11
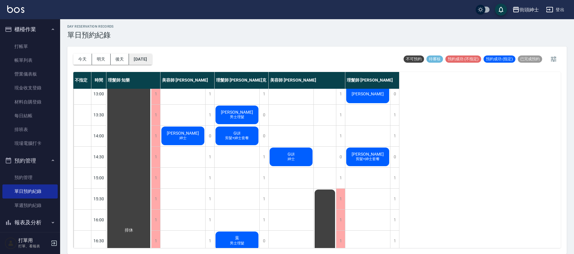
click at [152, 56] on button "2025/10/16" at bounding box center [140, 59] width 23 height 11
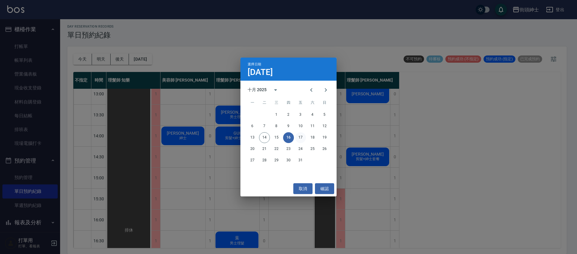
click at [300, 136] on button "17" at bounding box center [300, 137] width 11 height 11
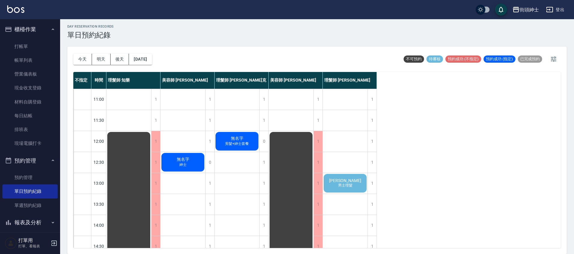
click at [350, 185] on span "男士理髮" at bounding box center [345, 185] width 17 height 5
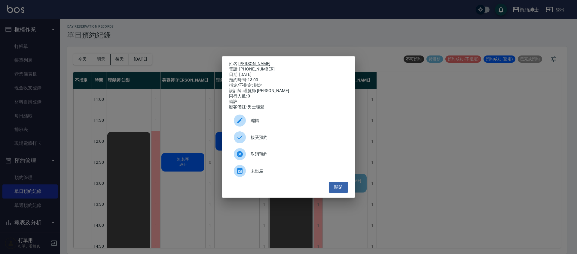
click at [283, 139] on span "接受預約" at bounding box center [297, 138] width 93 height 6
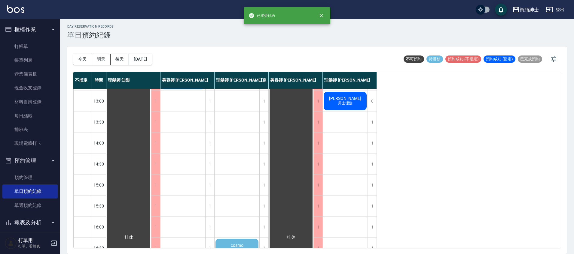
scroll to position [200, 0]
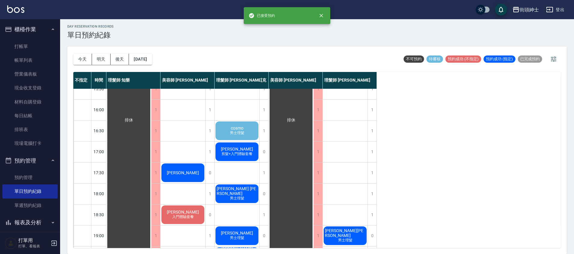
click at [248, 126] on div "cosmo 男士理髮" at bounding box center [236, 131] width 45 height 20
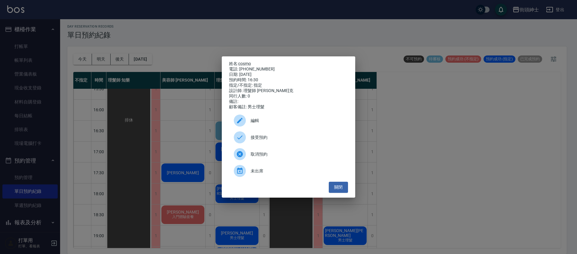
click at [260, 139] on span "接受預約" at bounding box center [297, 138] width 93 height 6
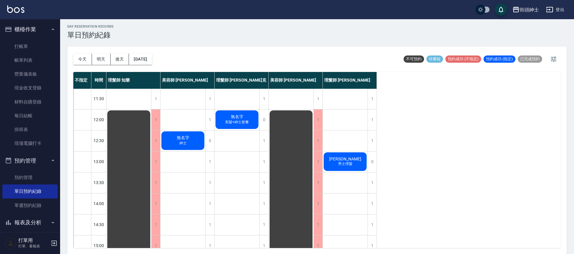
scroll to position [0, 0]
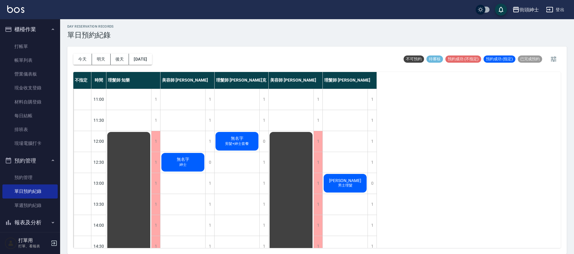
click at [356, 181] on div "mike 男士理髮" at bounding box center [345, 183] width 45 height 20
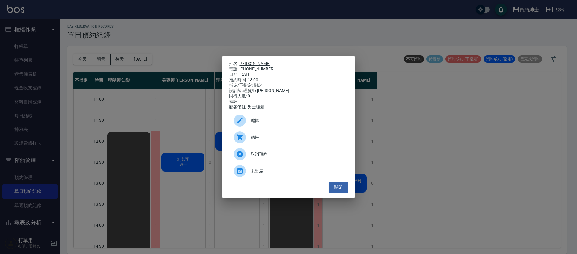
click at [247, 63] on link "mike" at bounding box center [254, 63] width 32 height 5
click at [343, 192] on button "關閉" at bounding box center [338, 187] width 19 height 11
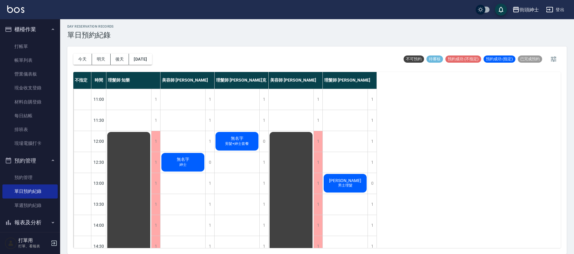
click at [347, 187] on span "男士理髮" at bounding box center [345, 185] width 17 height 5
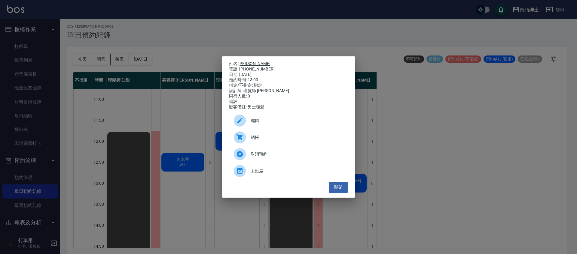
click at [245, 61] on link "mike" at bounding box center [254, 63] width 32 height 5
click at [342, 190] on button "關閉" at bounding box center [338, 187] width 19 height 11
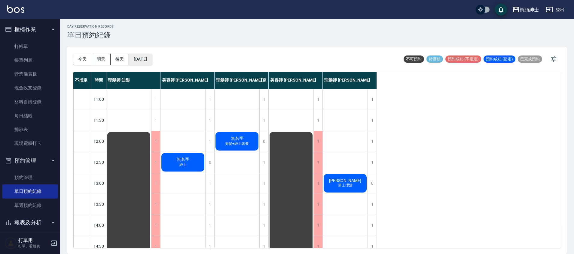
click at [139, 56] on button "2025/10/17" at bounding box center [140, 59] width 23 height 11
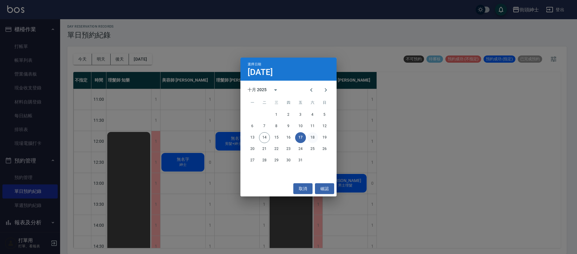
click at [313, 135] on button "18" at bounding box center [312, 137] width 11 height 11
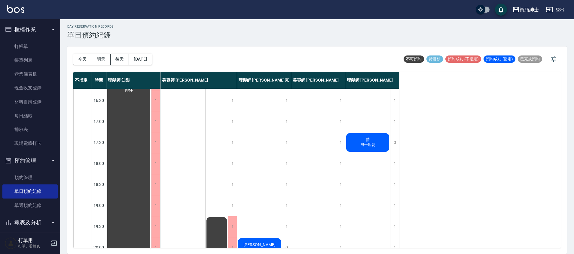
scroll to position [175, 0]
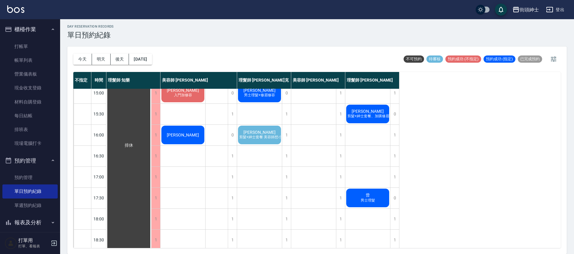
click at [262, 133] on span "Alan" at bounding box center [259, 132] width 35 height 5
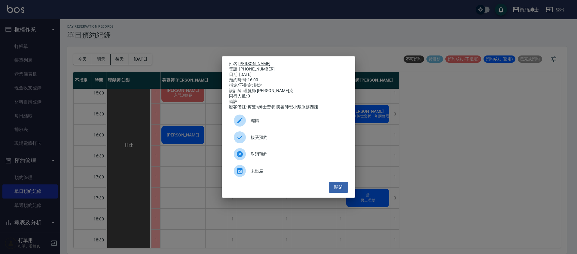
click at [267, 138] on span "接受預約" at bounding box center [297, 138] width 93 height 6
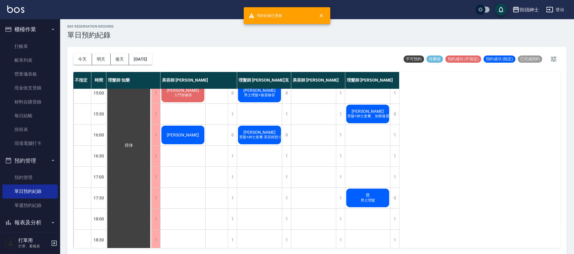
click at [254, 132] on span "Alan" at bounding box center [259, 132] width 35 height 5
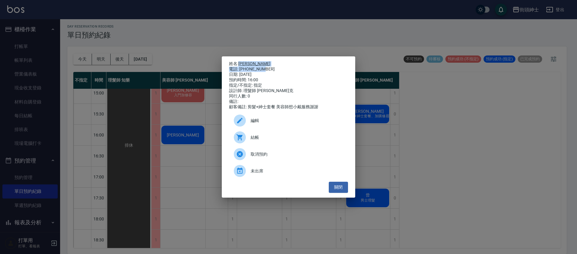
drag, startPoint x: 239, startPoint y: 62, endPoint x: 265, endPoint y: 67, distance: 26.4
click at [265, 67] on div "姓名: Alan 電話: 0920967686 日期: 2025/10/18 預約時間: 16:00 指定/不指定: 指定 設計師: 理髮師 Vic 維克 同…" at bounding box center [288, 85] width 119 height 49
copy div "Alan 電話: 0920967686"
click at [312, 44] on div "姓名: Alan 電話: 0920967686 日期: 2025/10/18 預約時間: 16:00 指定/不指定: 指定 設計師: 理髮師 Vic 維克 同…" at bounding box center [288, 127] width 577 height 254
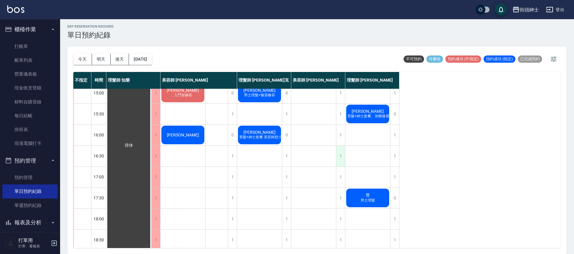
click at [337, 155] on div "1" at bounding box center [340, 156] width 9 height 21
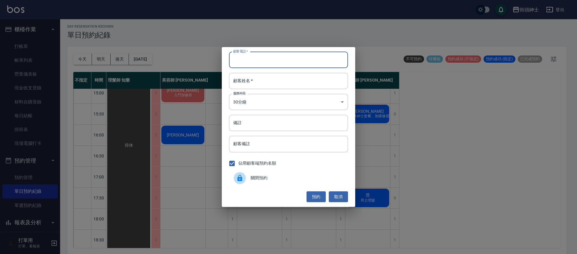
click at [265, 62] on input "顧客電話   *" at bounding box center [288, 60] width 119 height 16
paste input "Alan 電話: 0920967686"
click at [253, 59] on input "Alan 電話: 0920967686" at bounding box center [288, 60] width 119 height 16
click at [255, 60] on input "Alan 電話: 0920967686" at bounding box center [288, 60] width 119 height 16
click at [254, 61] on input "Alan 電話: 0920967686" at bounding box center [288, 60] width 119 height 16
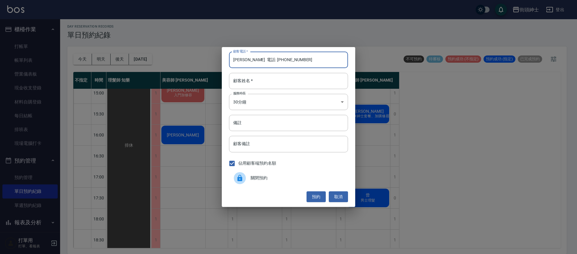
drag, startPoint x: 254, startPoint y: 61, endPoint x: 227, endPoint y: 62, distance: 26.2
click at [227, 62] on div "顧客電話   * Alan 電話: 0920967686 顧客電話   * 顧客姓名   * 顧客姓名   * 服務時長 30分鐘 1 服務時長 備註 備註 …" at bounding box center [288, 127] width 133 height 160
type input "0920967686"
click at [248, 83] on input "顧客姓名   *" at bounding box center [288, 81] width 119 height 16
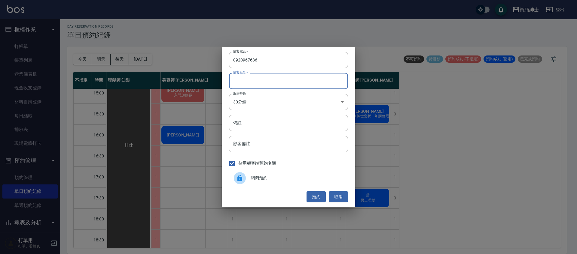
paste input "Alan 電話: 0920967686"
drag, startPoint x: 289, startPoint y: 81, endPoint x: 242, endPoint y: 82, distance: 46.6
click at [242, 82] on input "Alan 電話: 0920967686" at bounding box center [288, 81] width 119 height 16
type input "Alan"
click at [318, 194] on button "預約" at bounding box center [315, 197] width 19 height 11
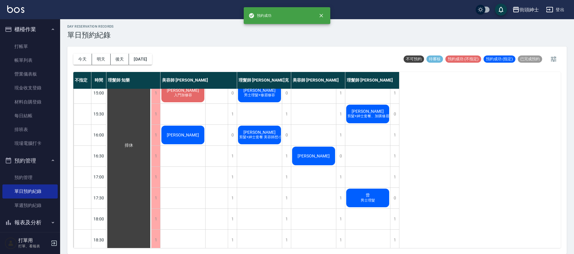
click at [330, 163] on div "Alan" at bounding box center [313, 156] width 45 height 20
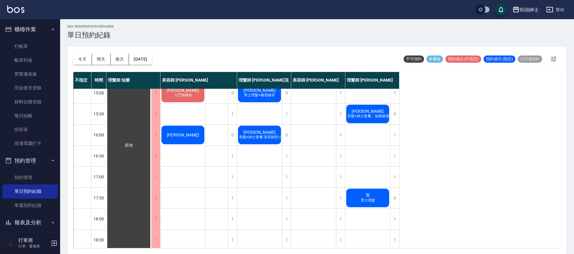
click at [262, 136] on span "剪髮+紳士套餐 美容師想小戴服務謝謝" at bounding box center [269, 137] width 63 height 5
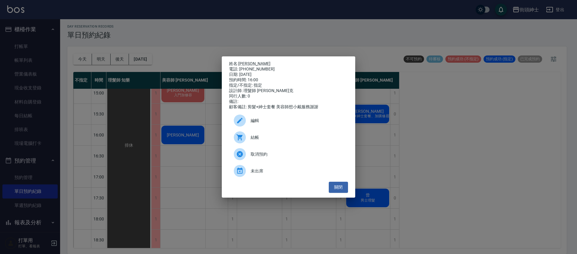
click at [387, 110] on div "姓名: Alan 電話: 0920967686 日期: 2025/10/18 預約時間: 16:00 指定/不指定: 指定 設計師: 理髮師 Vic 維克 同…" at bounding box center [288, 127] width 577 height 254
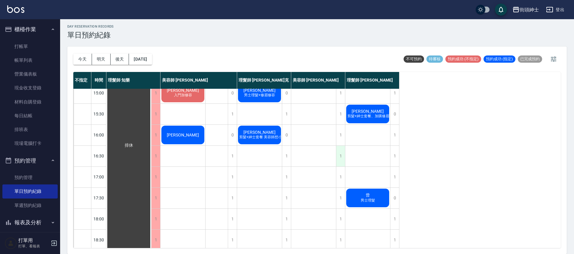
click at [340, 155] on div "1" at bounding box center [340, 156] width 9 height 21
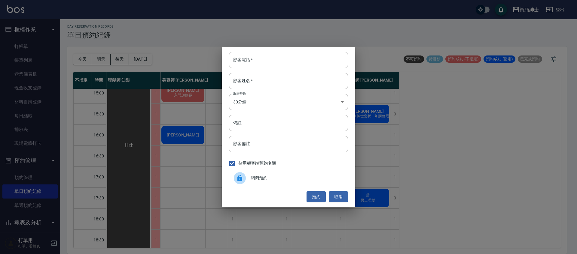
click at [264, 62] on input "顧客電話   *" at bounding box center [288, 60] width 119 height 16
paste input "Alan 電話: 0920967686"
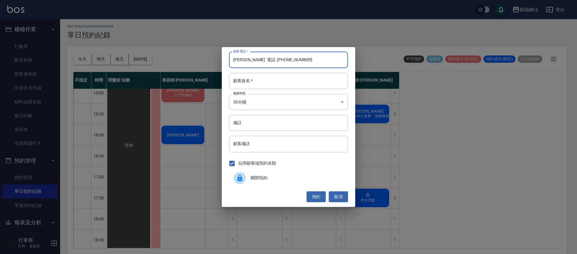
drag, startPoint x: 254, startPoint y: 60, endPoint x: 214, endPoint y: 61, distance: 39.7
click at [214, 61] on div "顧客電話   * Alan 電話: 0920967686 顧客電話   * 顧客姓名   * 顧客姓名   * 服務時長 30分鐘 1 服務時長 備註 備註 …" at bounding box center [288, 127] width 577 height 254
type input "0920967686"
click at [254, 78] on input "顧客姓名   *" at bounding box center [288, 81] width 119 height 16
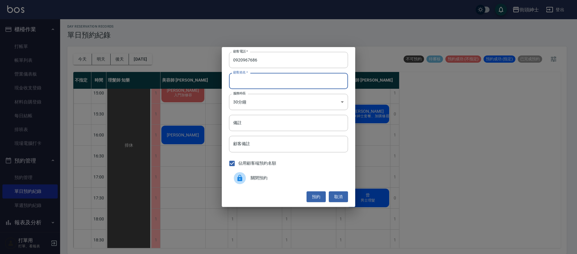
paste input "Alan 電話: 0920967686"
drag, startPoint x: 281, startPoint y: 80, endPoint x: 242, endPoint y: 81, distance: 39.4
click at [242, 81] on input "Alan 電話: 0920967686" at bounding box center [288, 81] width 119 height 16
type input "Alan"
click at [277, 124] on input "備註" at bounding box center [288, 123] width 119 height 16
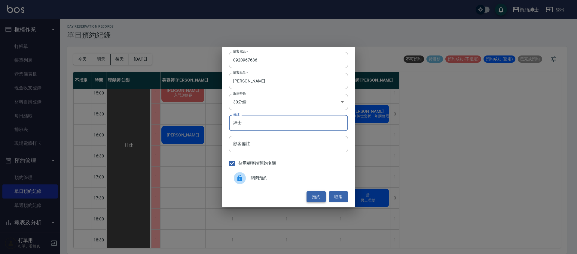
type input "紳士"
click at [322, 195] on button "預約" at bounding box center [315, 197] width 19 height 11
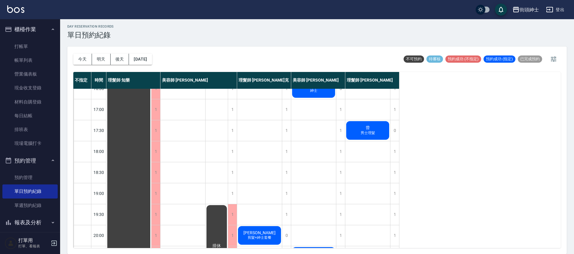
scroll to position [287, 0]
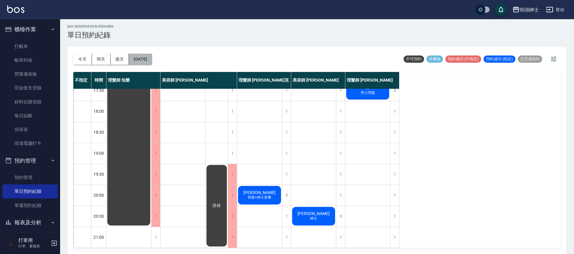
click at [134, 61] on button "2025/10/18" at bounding box center [140, 59] width 23 height 11
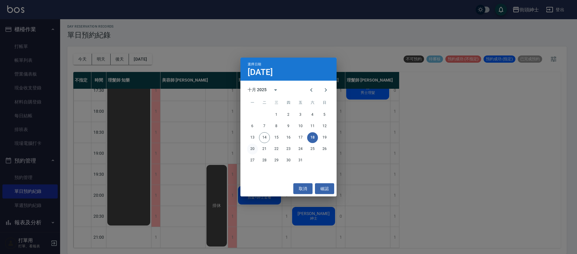
click at [255, 147] on button "20" at bounding box center [252, 149] width 11 height 11
click at [255, 147] on div at bounding box center [288, 127] width 577 height 254
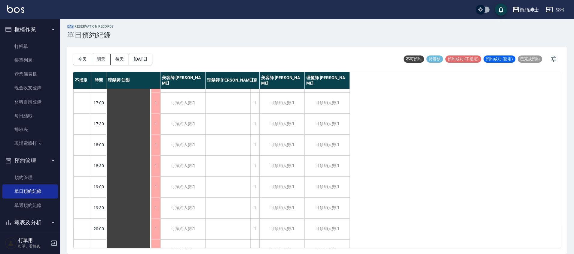
scroll to position [287, 0]
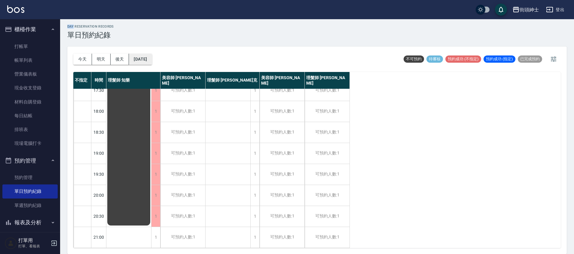
click at [152, 56] on button "2025/10/20" at bounding box center [140, 59] width 23 height 11
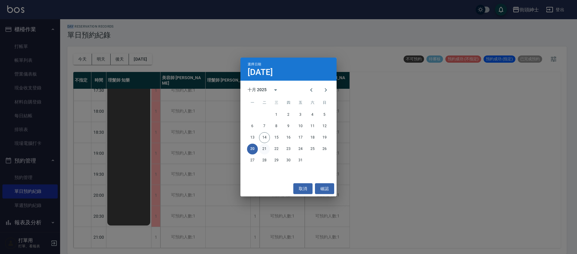
click at [268, 148] on button "21" at bounding box center [264, 149] width 11 height 11
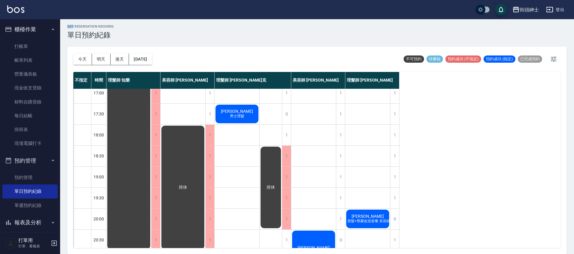
scroll to position [287, 0]
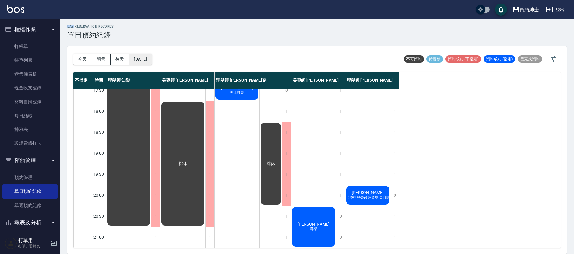
click at [150, 59] on button "2025/10/21" at bounding box center [140, 59] width 23 height 11
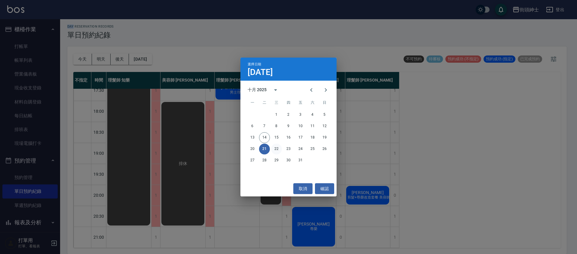
click at [277, 149] on button "22" at bounding box center [276, 149] width 11 height 11
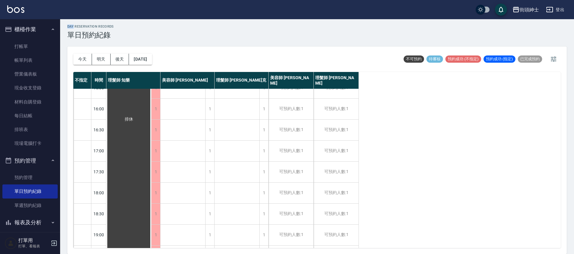
scroll to position [287, 0]
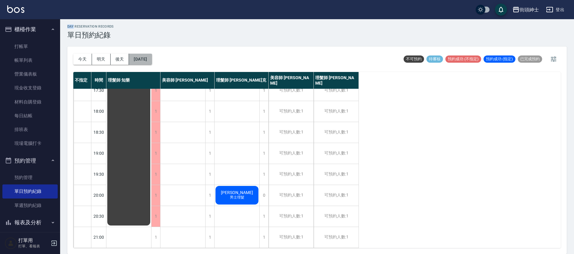
click at [152, 61] on button "2025/10/22" at bounding box center [140, 59] width 23 height 11
click at [152, 62] on button "2025/10/22" at bounding box center [140, 59] width 23 height 11
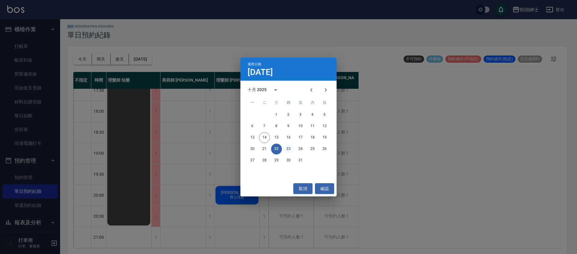
click at [289, 149] on button "23" at bounding box center [288, 149] width 11 height 11
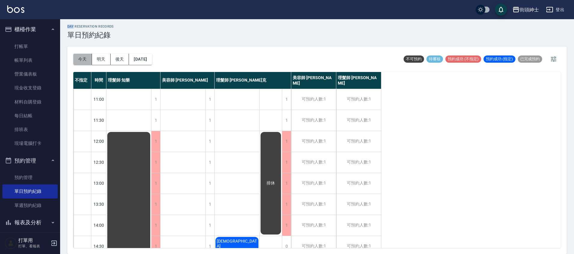
click at [89, 61] on button "今天" at bounding box center [82, 59] width 19 height 11
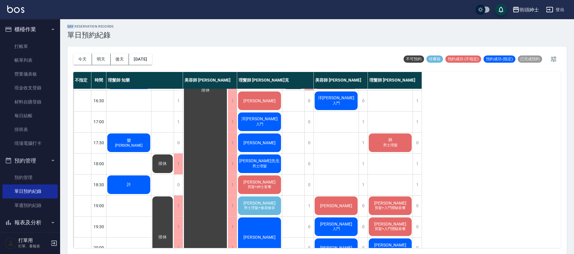
scroll to position [287, 0]
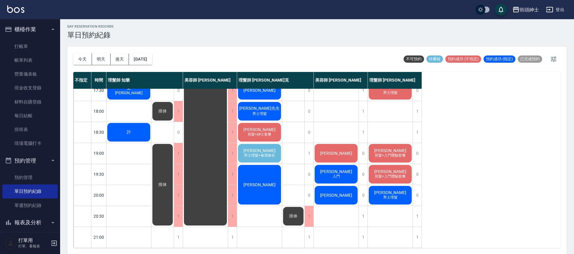
click at [271, 148] on div "黃警賦 男士理髮+修眉修容" at bounding box center [259, 153] width 45 height 20
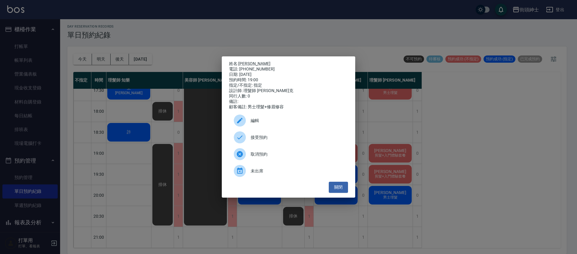
click at [276, 141] on span "接受預約" at bounding box center [297, 138] width 93 height 6
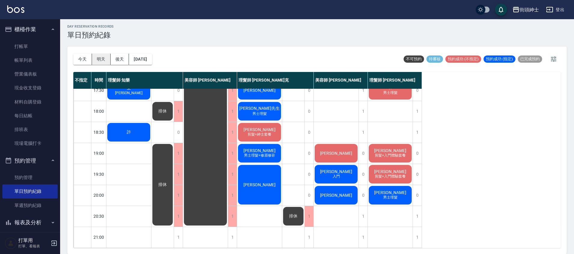
click at [102, 59] on button "明天" at bounding box center [101, 59] width 19 height 11
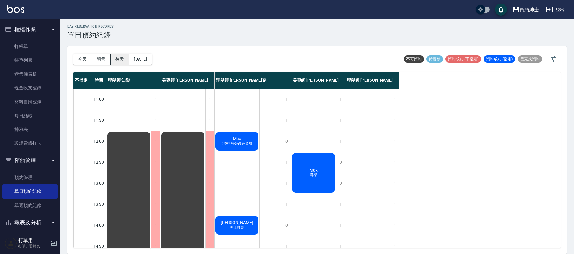
click at [118, 62] on button "後天" at bounding box center [120, 59] width 19 height 11
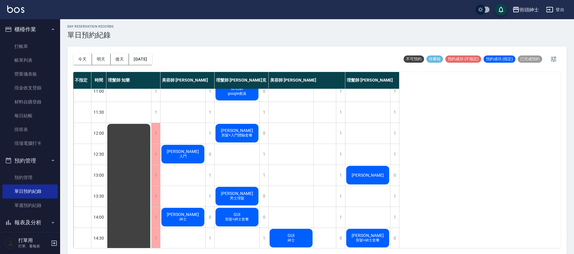
scroll to position [12, 0]
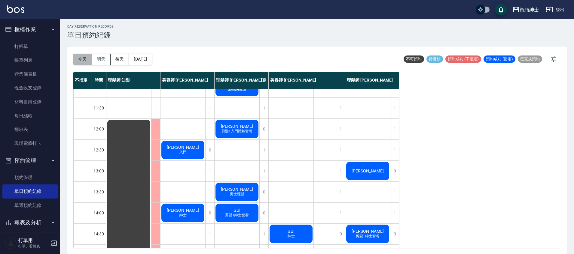
click at [89, 59] on button "今天" at bounding box center [82, 59] width 19 height 11
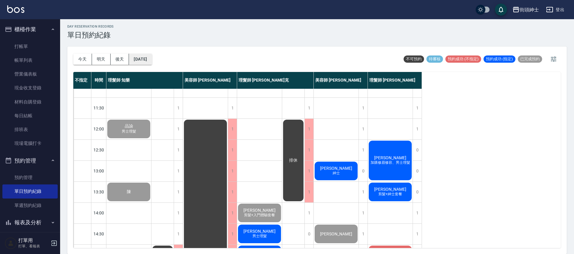
click at [152, 57] on button "[DATE]" at bounding box center [140, 59] width 23 height 11
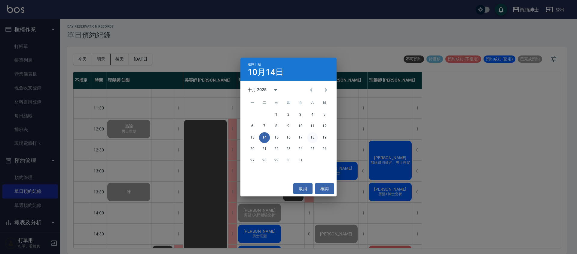
click at [312, 135] on button "18" at bounding box center [312, 137] width 11 height 11
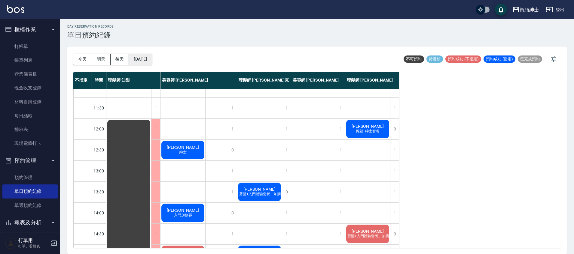
click at [152, 57] on button "2025/10/18" at bounding box center [140, 59] width 23 height 11
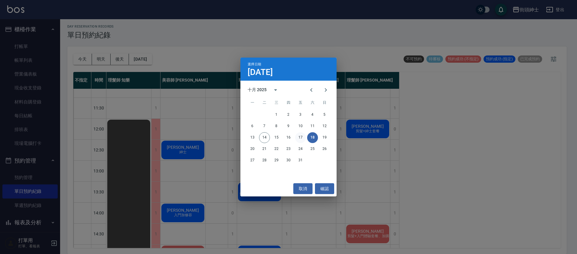
click at [300, 137] on button "17" at bounding box center [300, 137] width 11 height 11
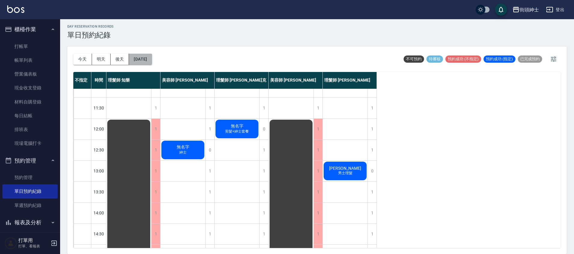
click at [149, 57] on button "2025/10/17" at bounding box center [140, 59] width 23 height 11
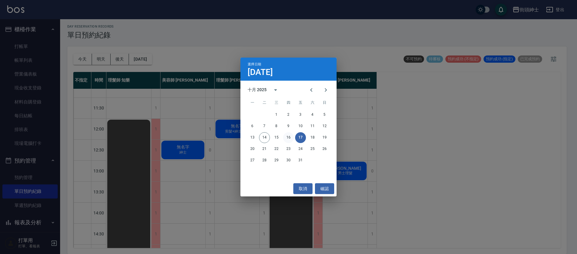
click at [287, 138] on button "16" at bounding box center [288, 137] width 11 height 11
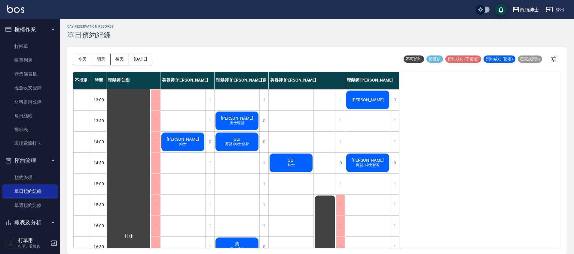
scroll to position [197, 0]
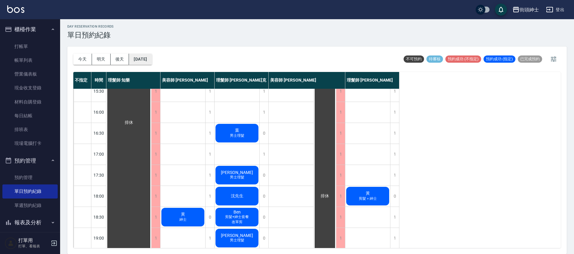
click at [140, 60] on button "2025/10/16" at bounding box center [140, 59] width 23 height 11
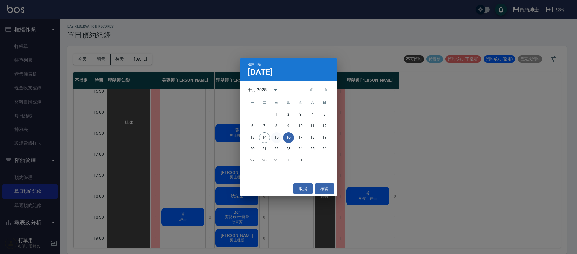
click at [275, 137] on button "15" at bounding box center [276, 137] width 11 height 11
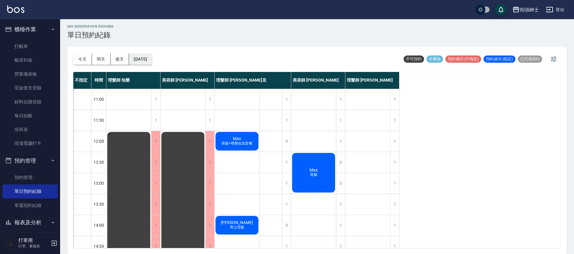
click at [152, 61] on button "2025/10/15" at bounding box center [140, 59] width 23 height 11
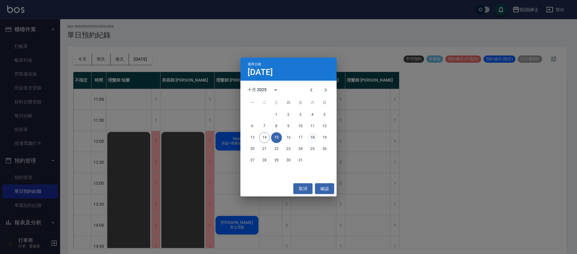
click at [315, 138] on button "18" at bounding box center [312, 137] width 11 height 11
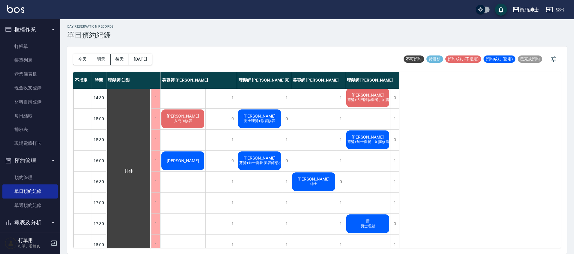
scroll to position [205, 0]
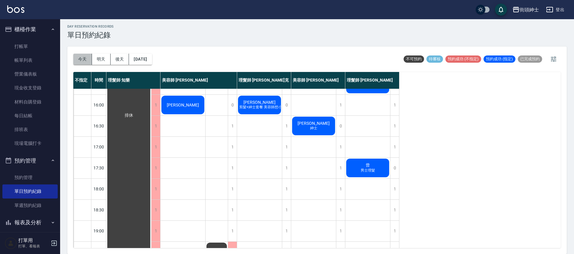
click at [90, 59] on button "今天" at bounding box center [82, 59] width 19 height 11
click at [90, 59] on div at bounding box center [287, 127] width 574 height 254
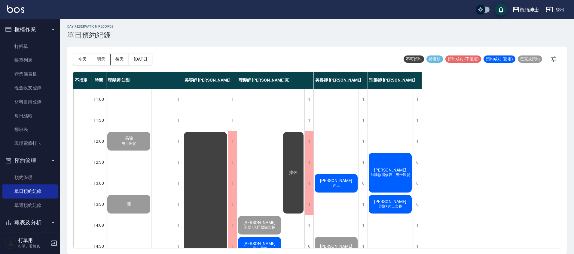
click at [388, 166] on div "謝淇溢 加購修眉修容、男士理髮" at bounding box center [390, 172] width 45 height 41
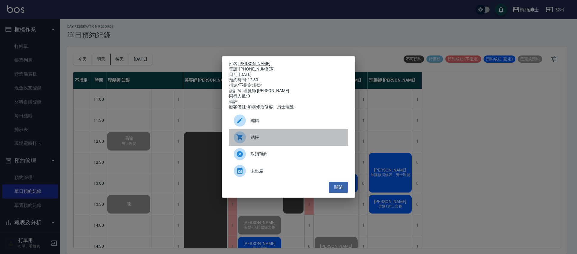
click at [284, 145] on div "結帳" at bounding box center [288, 137] width 119 height 17
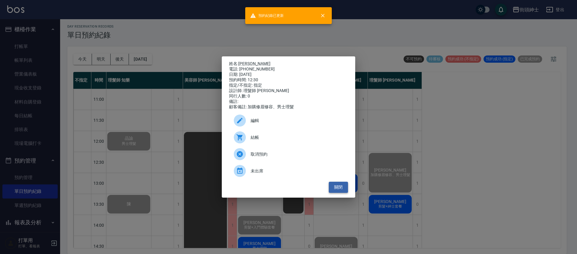
click at [335, 188] on button "關閉" at bounding box center [338, 187] width 19 height 11
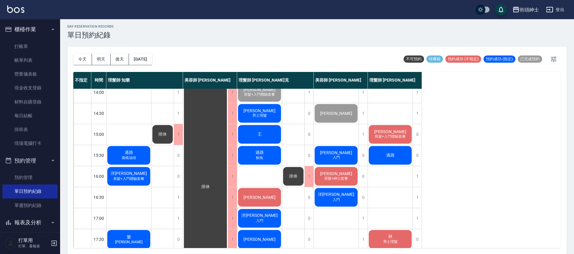
scroll to position [117, 0]
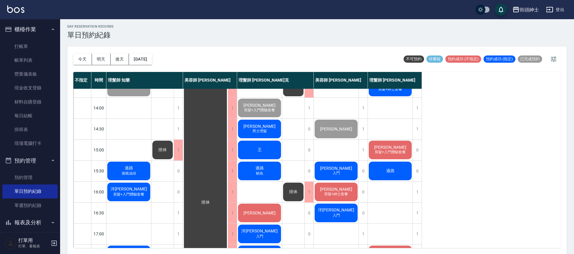
click at [400, 173] on div "過路" at bounding box center [390, 171] width 45 height 20
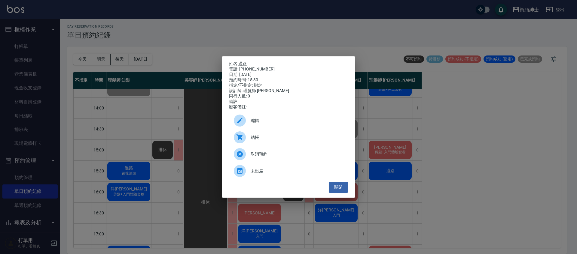
click at [284, 123] on span "編輯" at bounding box center [297, 121] width 93 height 6
click at [284, 123] on body "街頭紳士 登出 櫃檯作業 打帳單 帳單列表 營業儀表板 現金收支登錄 材料自購登錄 每日結帳 排班表 現場電腦打卡 預約管理 預約管理 單日預約紀錄 單週預約…" at bounding box center [288, 126] width 577 height 256
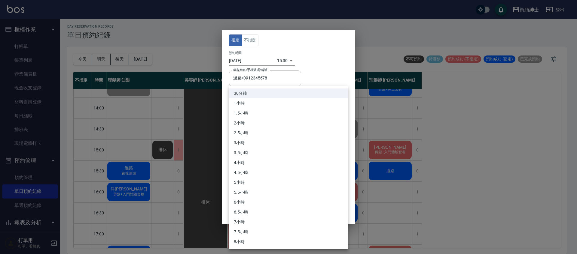
click at [252, 41] on div at bounding box center [288, 127] width 577 height 254
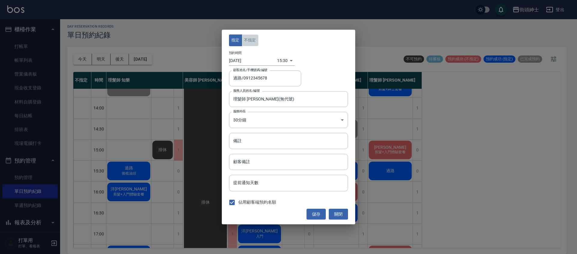
click at [253, 41] on button "不指定" at bounding box center [250, 41] width 17 height 12
click at [318, 217] on button "儲存" at bounding box center [315, 214] width 19 height 11
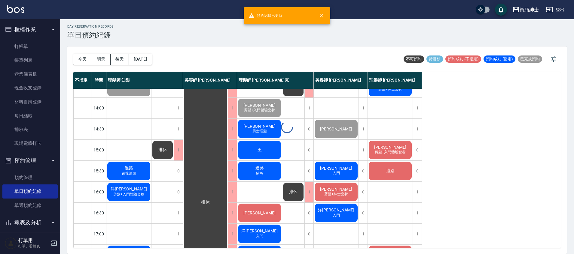
click at [386, 175] on div "過路" at bounding box center [390, 171] width 45 height 20
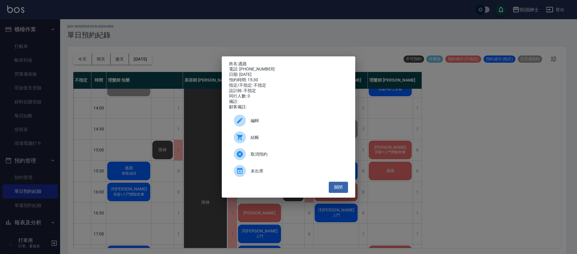
click at [290, 138] on span "結帳" at bounding box center [297, 138] width 93 height 6
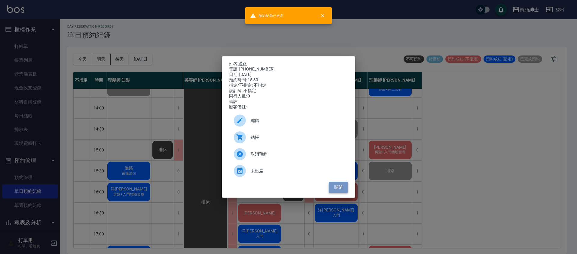
drag, startPoint x: 342, startPoint y: 190, endPoint x: 347, endPoint y: 187, distance: 5.0
click at [342, 190] on button "關閉" at bounding box center [338, 187] width 19 height 11
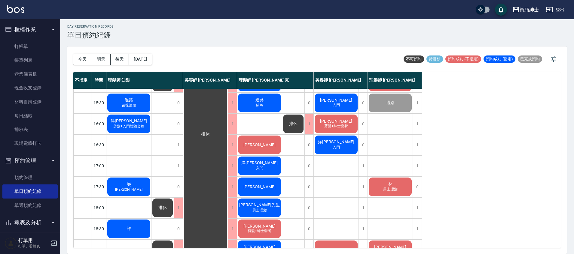
scroll to position [187, 0]
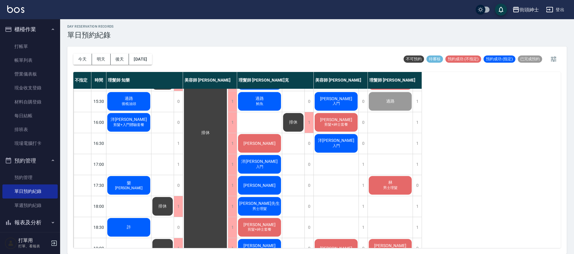
click at [272, 171] on div "洋益瑄 入門" at bounding box center [259, 164] width 45 height 20
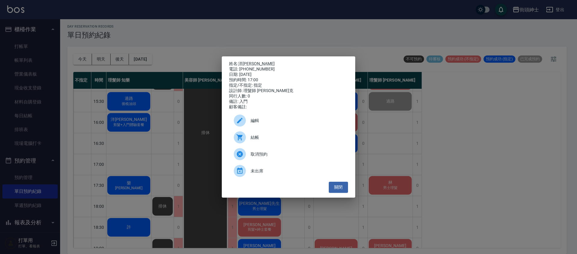
click at [287, 157] on span "取消預約" at bounding box center [297, 154] width 93 height 6
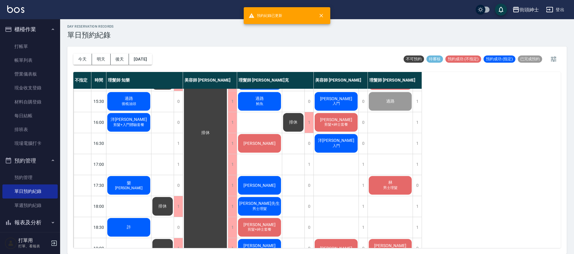
click at [332, 54] on div "今天 明天 後天 2025/10/14 不可預約 待審核 預約成功 (不指定) 預約成功 (指定) 已完成預約" at bounding box center [316, 60] width 487 height 26
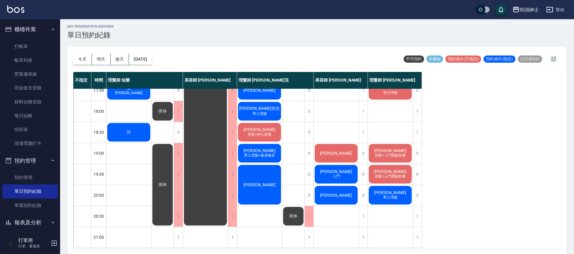
scroll to position [287, 0]
click at [106, 54] on button "明天" at bounding box center [101, 59] width 19 height 11
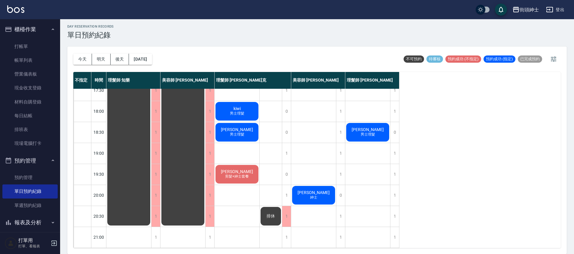
click at [78, 58] on button "今天" at bounding box center [82, 59] width 19 height 11
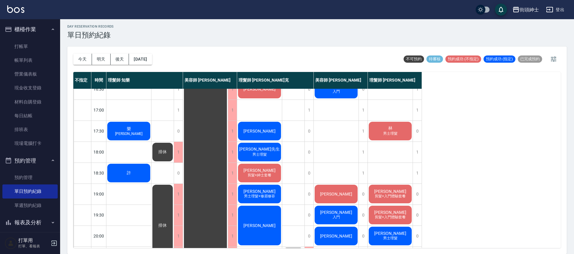
scroll to position [247, 0]
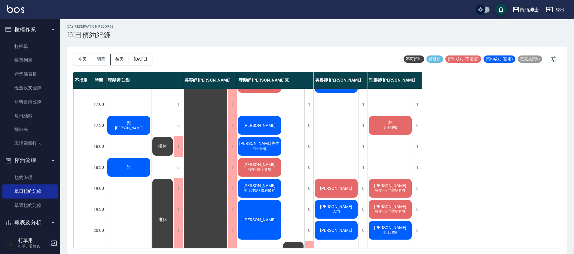
click at [269, 148] on div "范先生 男士理髮" at bounding box center [259, 146] width 45 height 20
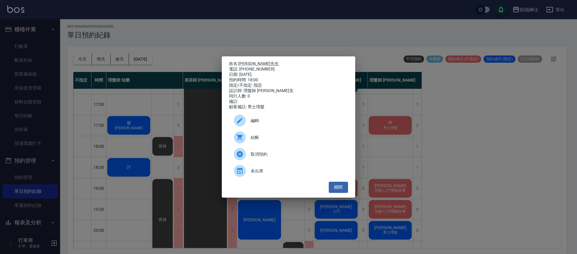
drag, startPoint x: 239, startPoint y: 67, endPoint x: 265, endPoint y: 67, distance: 26.1
click at [265, 67] on div "電話: 0973011996" at bounding box center [288, 69] width 119 height 5
drag, startPoint x: 261, startPoint y: 68, endPoint x: 245, endPoint y: 67, distance: 16.2
click at [245, 67] on div "電話: 0973011996" at bounding box center [288, 69] width 119 height 5
click at [242, 67] on div "電話: 0973011996" at bounding box center [288, 69] width 119 height 5
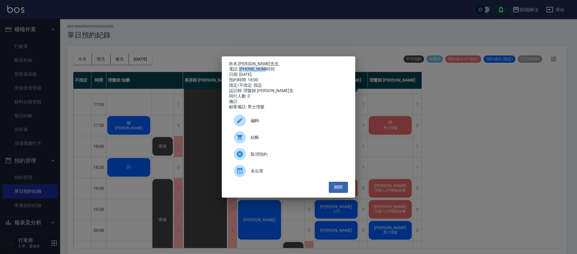
drag, startPoint x: 239, startPoint y: 68, endPoint x: 263, endPoint y: 68, distance: 24.0
click at [263, 68] on div "電話: 0973011996" at bounding box center [288, 69] width 119 height 5
copy div "0973011996"
click at [376, 146] on div "姓名: 范先生 電話: 0973011996 日期: 2025/10/14 預約時間: 18:00 指定/不指定: 指定 設計師: 理髮師 Vic 維克 同行…" at bounding box center [288, 127] width 577 height 254
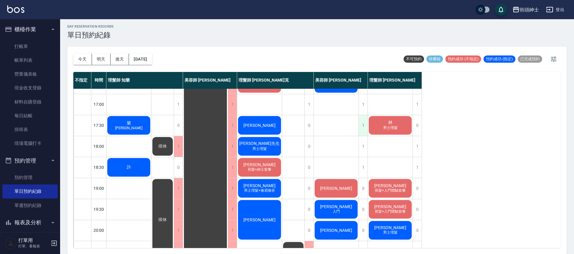
click at [364, 133] on div "1" at bounding box center [362, 125] width 9 height 21
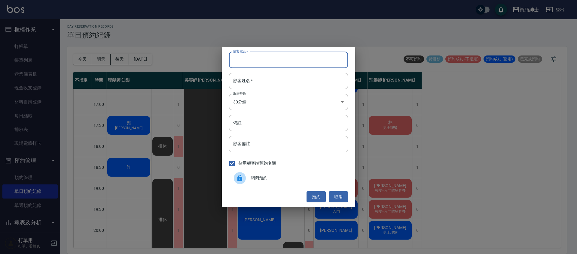
click at [262, 63] on input "顧客電話   *" at bounding box center [288, 60] width 119 height 16
paste input "0973011996"
type input "0973011996"
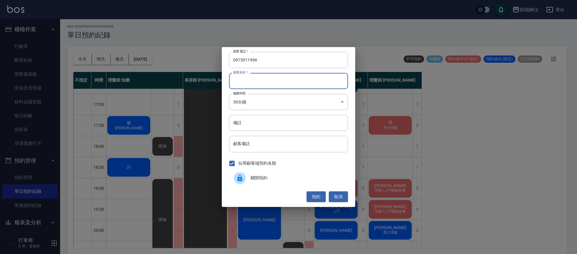
click at [263, 79] on input "顧客姓名   *" at bounding box center [288, 81] width 119 height 16
type input "００"
click at [257, 123] on input "備註" at bounding box center [288, 123] width 119 height 16
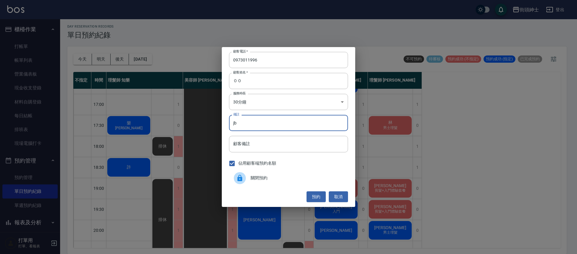
type input "j"
type input "入門"
click at [316, 196] on button "預約" at bounding box center [315, 197] width 19 height 11
click at [316, 196] on div "預約 取消" at bounding box center [288, 197] width 119 height 11
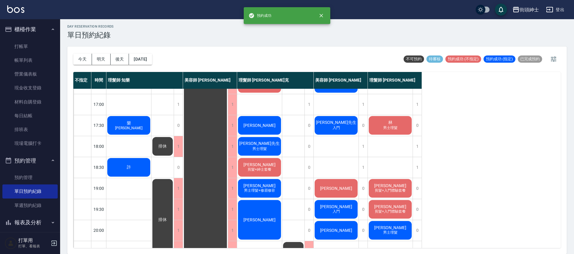
click at [266, 152] on span "男士理髮" at bounding box center [259, 149] width 17 height 5
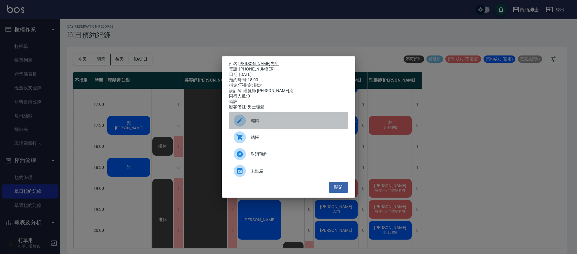
click at [268, 124] on span "編輯" at bounding box center [297, 121] width 93 height 6
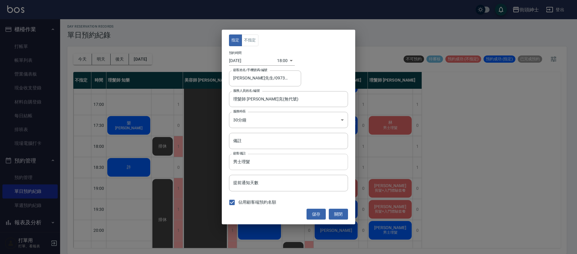
click at [273, 161] on input "男士理髮" at bounding box center [288, 162] width 119 height 16
click at [274, 156] on input "男士理髮" at bounding box center [288, 162] width 119 height 16
click at [274, 155] on input "男士理髮" at bounding box center [288, 162] width 119 height 16
click at [266, 170] on input "男士理髮" at bounding box center [288, 162] width 119 height 16
click at [262, 164] on input "男士理髮" at bounding box center [288, 162] width 119 height 16
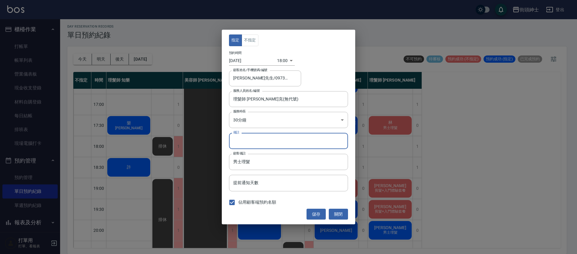
click at [252, 140] on input "備註" at bounding box center [288, 141] width 119 height 16
type input "ㄍ"
type input "入"
type input "➕入門"
click at [312, 214] on button "儲存" at bounding box center [315, 214] width 19 height 11
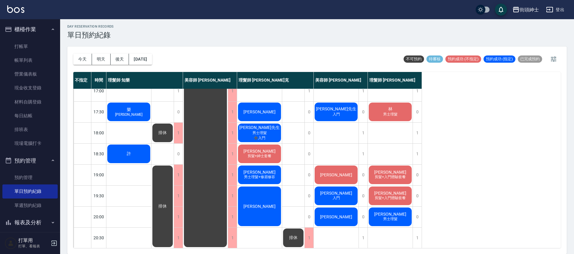
scroll to position [238, 0]
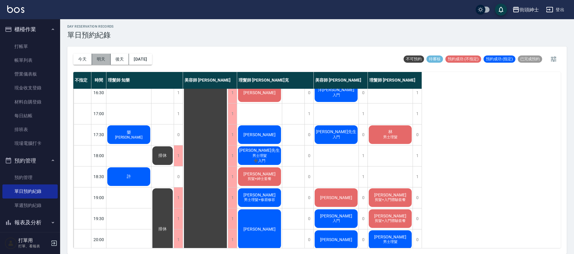
click at [105, 56] on button "明天" at bounding box center [101, 59] width 19 height 11
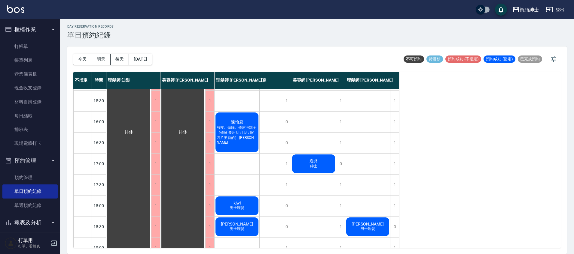
scroll to position [187, 0]
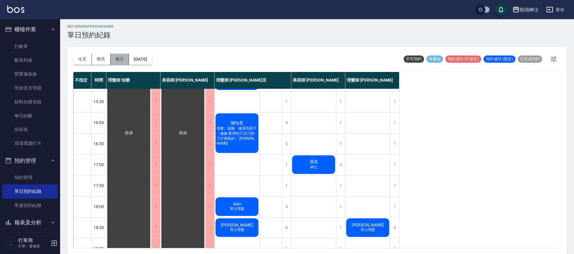
click at [124, 58] on button "後天" at bounding box center [120, 59] width 19 height 11
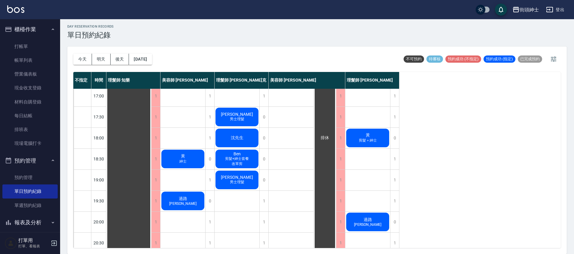
scroll to position [287, 0]
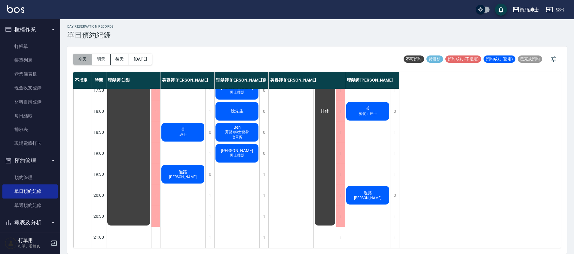
drag, startPoint x: 84, startPoint y: 60, endPoint x: 232, endPoint y: 63, distance: 148.1
click at [84, 60] on button "今天" at bounding box center [82, 59] width 19 height 11
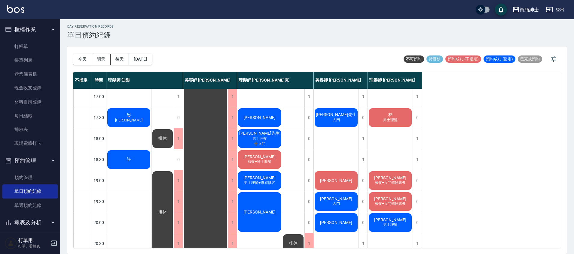
scroll to position [261, 0]
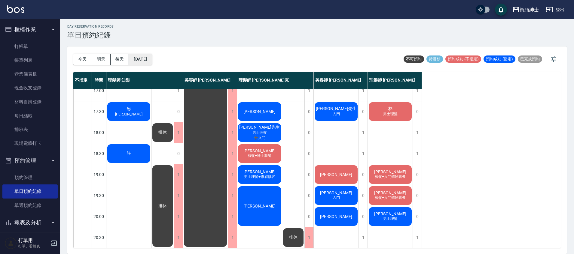
click at [152, 57] on button "[DATE]" at bounding box center [140, 59] width 23 height 11
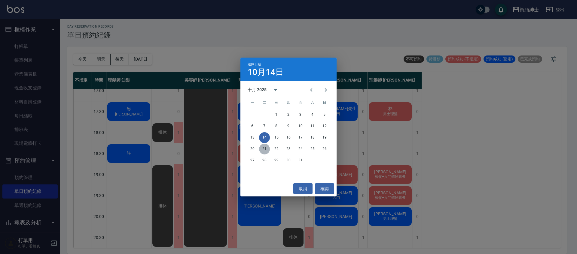
click at [266, 149] on button "21" at bounding box center [264, 149] width 11 height 11
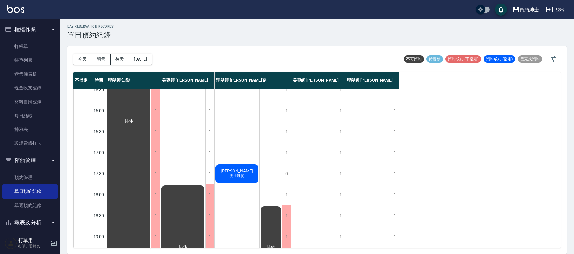
scroll to position [142, 0]
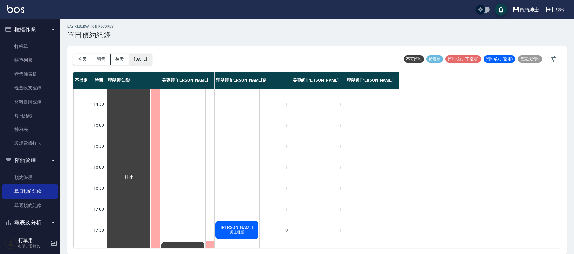
click at [147, 63] on button "2025/10/21" at bounding box center [140, 59] width 23 height 11
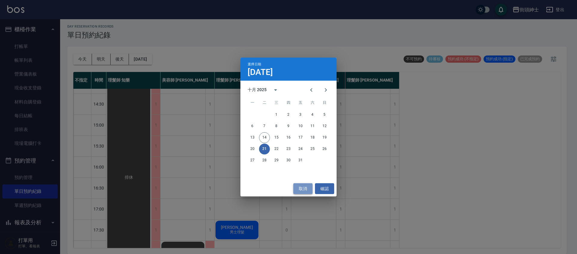
click at [308, 190] on button "取消" at bounding box center [302, 189] width 19 height 11
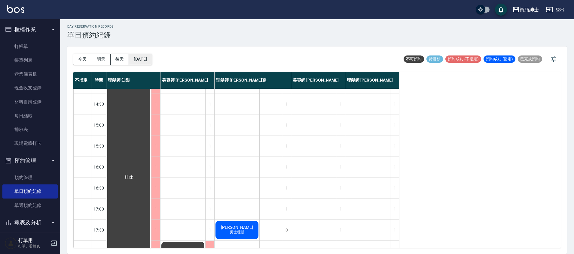
click at [144, 60] on button "2025/10/21" at bounding box center [140, 59] width 23 height 11
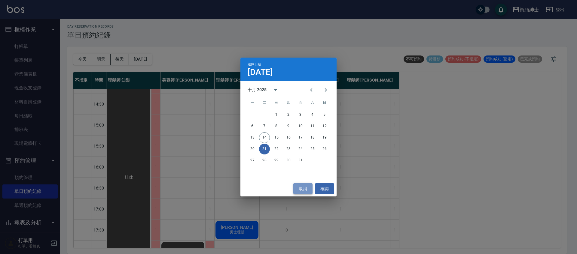
click at [310, 191] on button "取消" at bounding box center [302, 189] width 19 height 11
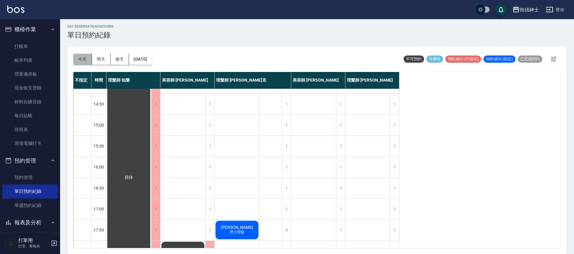
click at [79, 61] on button "今天" at bounding box center [82, 59] width 19 height 11
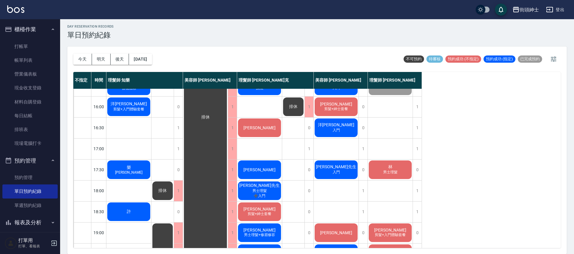
scroll to position [207, 0]
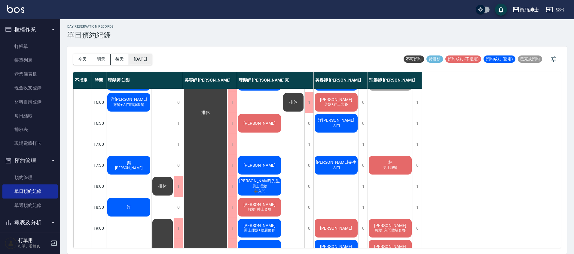
click at [151, 61] on button "[DATE]" at bounding box center [140, 59] width 23 height 11
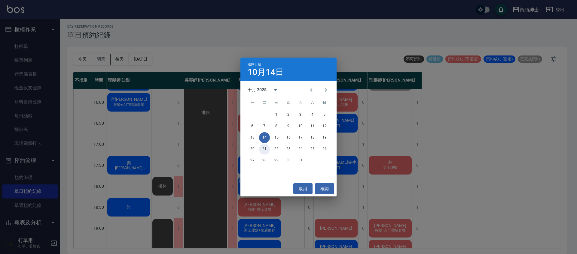
click at [262, 148] on button "21" at bounding box center [264, 149] width 11 height 11
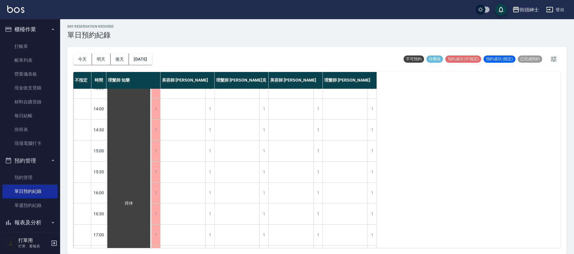
scroll to position [104, 0]
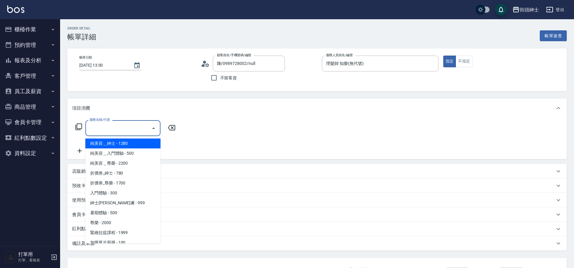
type input "陳/0989728002/null"
click at [106, 127] on input "服務名稱/代號" at bounding box center [118, 128] width 61 height 11
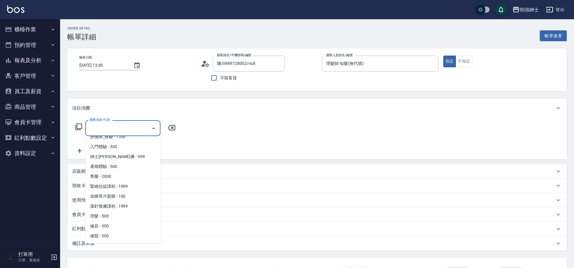
click at [112, 216] on span "理髮 - 500" at bounding box center [122, 216] width 75 height 10
type input "理髮(A02)"
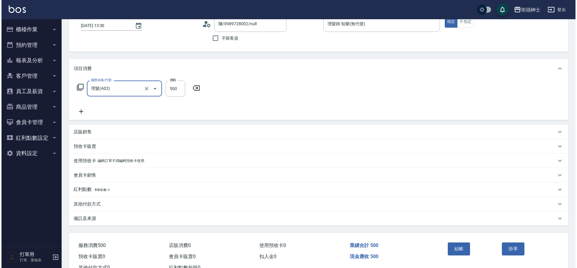
scroll to position [62, 0]
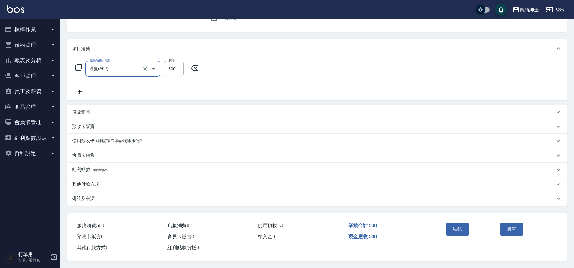
click at [463, 227] on button "結帳" at bounding box center [457, 229] width 23 height 13
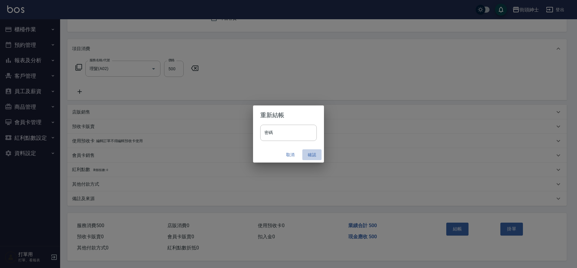
click at [309, 156] on button "確認" at bounding box center [311, 154] width 19 height 11
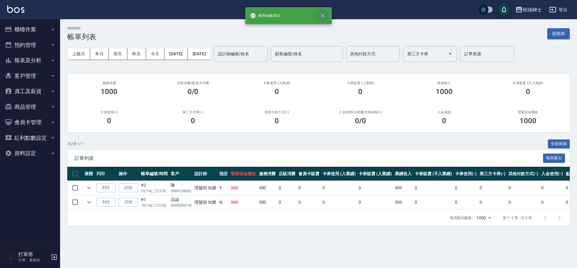
click at [324, 18] on icon "close" at bounding box center [323, 16] width 6 height 6
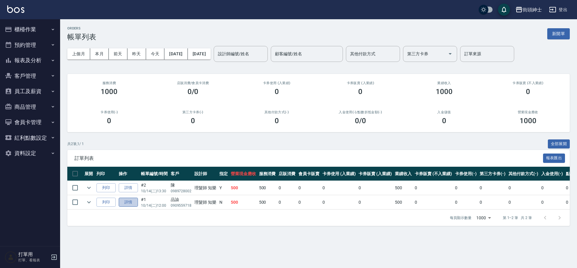
click at [127, 202] on link "詳情" at bounding box center [128, 202] width 19 height 9
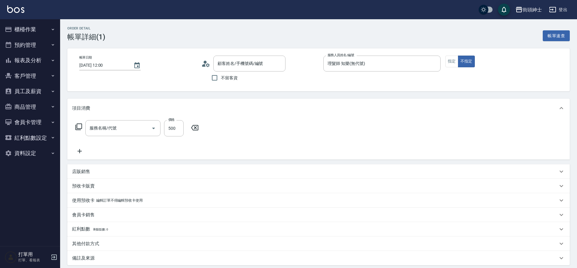
type input "2025/10/14 12:00"
type input "理髮師 知樂(無代號)"
type input "理髮(A02)"
click at [80, 154] on icon at bounding box center [79, 151] width 15 height 7
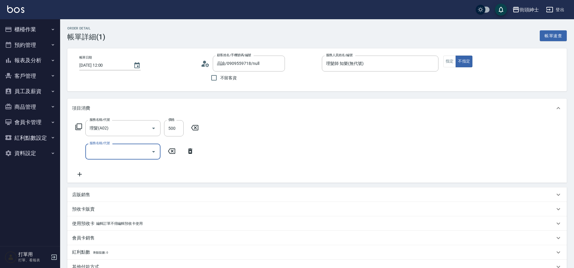
type input "品諭/0909559718/null"
click at [100, 151] on input "服務名稱/代號" at bounding box center [118, 151] width 61 height 11
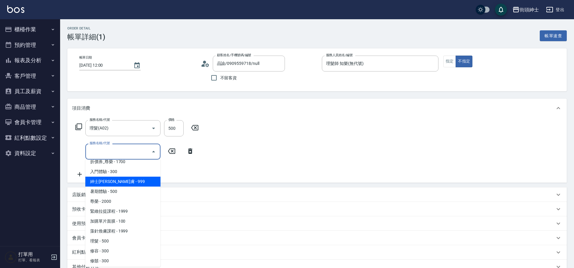
scroll to position [45, 0]
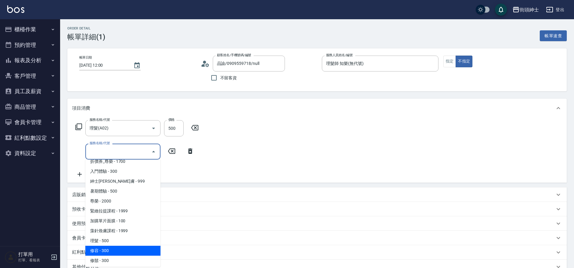
click at [112, 248] on span "修容 - 300" at bounding box center [122, 251] width 75 height 10
type input "修容(A03)"
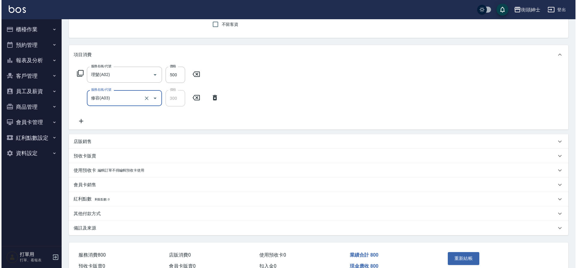
scroll to position [86, 0]
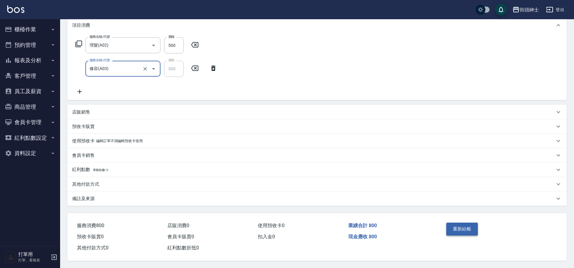
click at [460, 227] on button "重新結帳" at bounding box center [462, 229] width 32 height 13
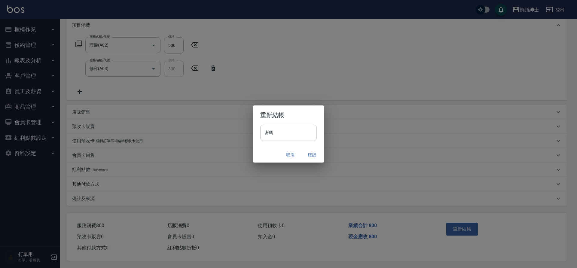
click at [295, 132] on input "密碼" at bounding box center [288, 133] width 56 height 16
type input "****"
click at [311, 154] on button "確認" at bounding box center [311, 154] width 19 height 11
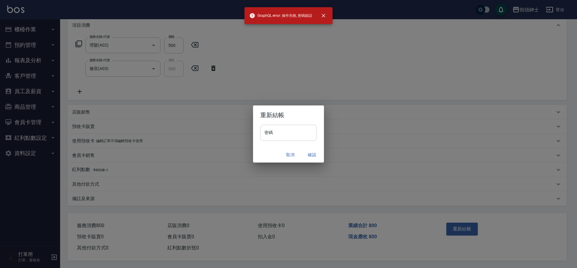
click at [291, 134] on input "密碼" at bounding box center [288, 133] width 56 height 16
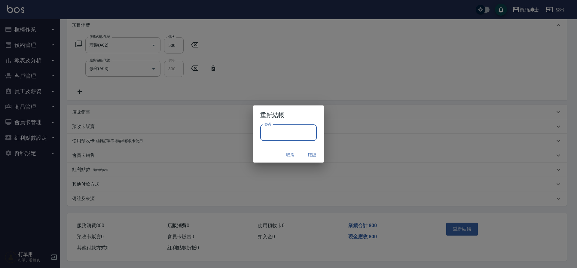
click at [305, 152] on button "確認" at bounding box center [311, 154] width 19 height 11
click at [310, 152] on button "確認" at bounding box center [311, 154] width 19 height 11
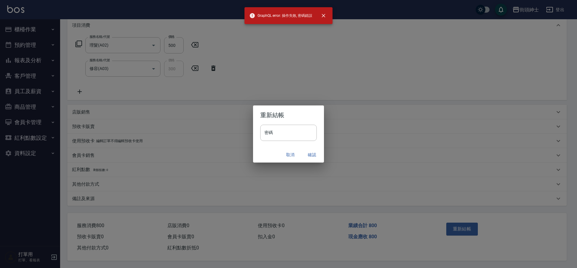
click at [283, 154] on button "取消" at bounding box center [290, 154] width 19 height 11
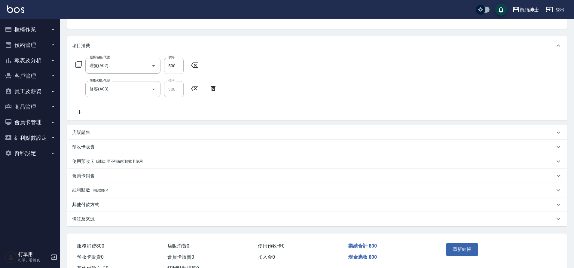
scroll to position [0, 0]
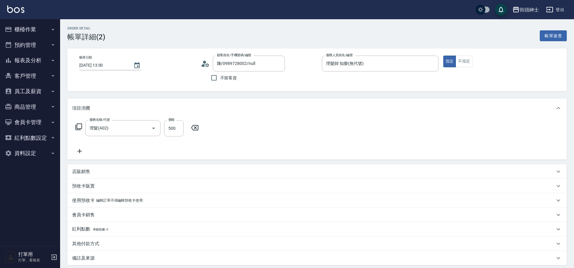
click at [233, 66] on input "陳/0989728002/null" at bounding box center [244, 63] width 58 height 11
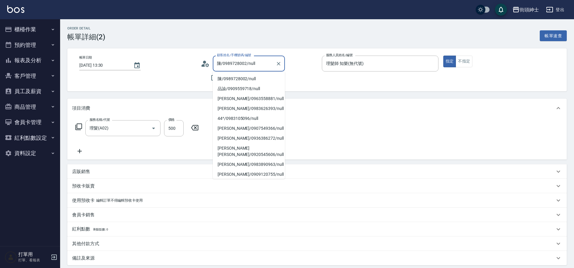
drag, startPoint x: 0, startPoint y: 0, endPoint x: 245, endPoint y: 65, distance: 253.8
click at [245, 65] on input "陳/0989728002/null" at bounding box center [244, 63] width 58 height 11
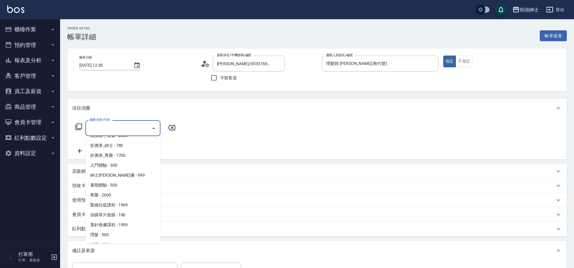
scroll to position [46, 0]
click at [112, 216] on span "理髮 - 500" at bounding box center [122, 216] width 75 height 10
type input "理髮(A02)"
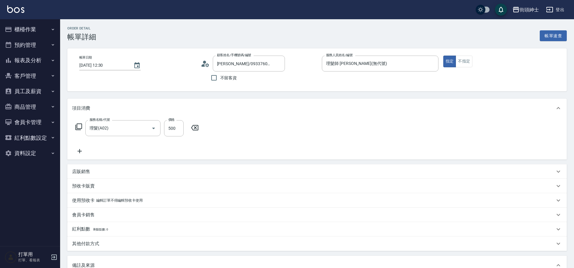
click at [81, 151] on icon at bounding box center [80, 151] width 4 height 4
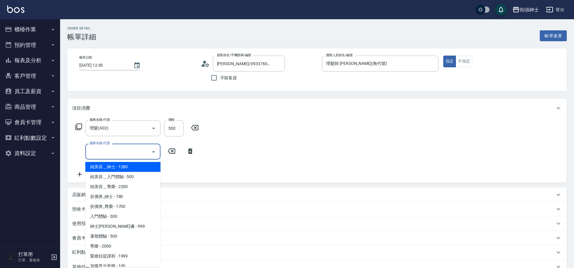
click at [136, 152] on input "服務名稱/代號" at bounding box center [118, 151] width 61 height 11
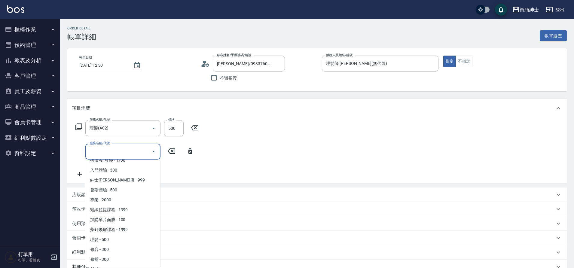
drag, startPoint x: 0, startPoint y: 0, endPoint x: 105, endPoint y: 250, distance: 271.2
click at [105, 250] on span "修容 - 300" at bounding box center [122, 250] width 75 height 10
type input "修容(A03)"
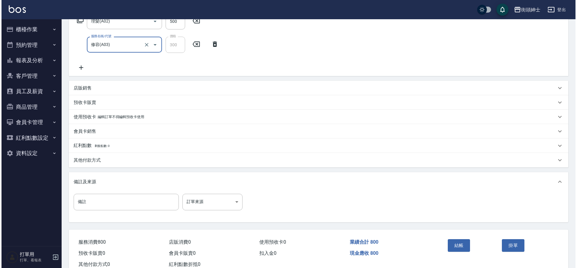
scroll to position [111, 0]
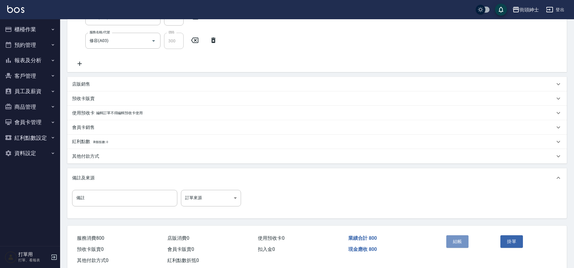
click at [453, 241] on button "結帳" at bounding box center [457, 241] width 23 height 13
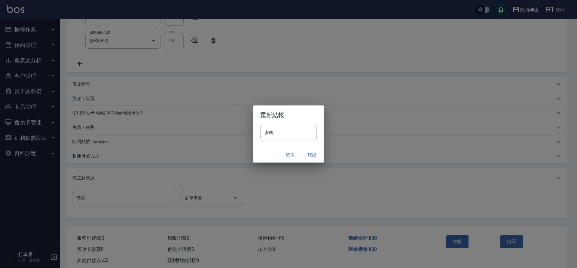
click at [311, 154] on button "確認" at bounding box center [311, 154] width 19 height 11
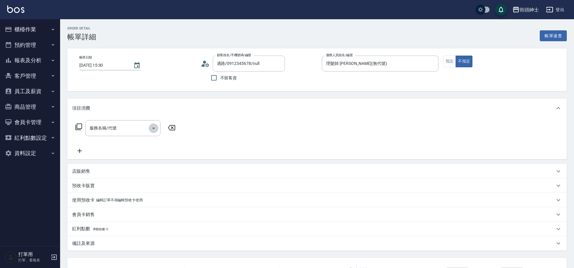
click at [153, 131] on icon "Open" at bounding box center [153, 128] width 7 height 7
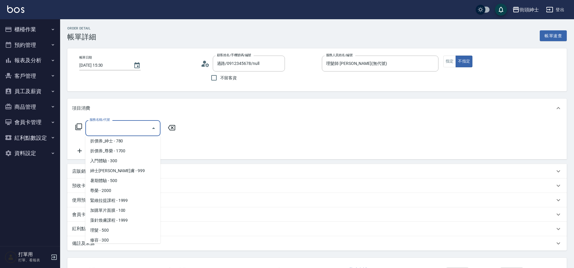
scroll to position [46, 0]
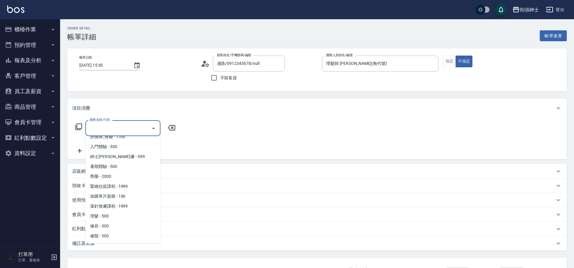
click at [115, 218] on span "理髮 - 500" at bounding box center [122, 216] width 75 height 10
type input "理髮(A02)"
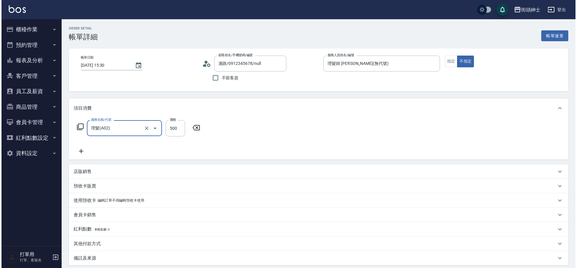
scroll to position [62, 0]
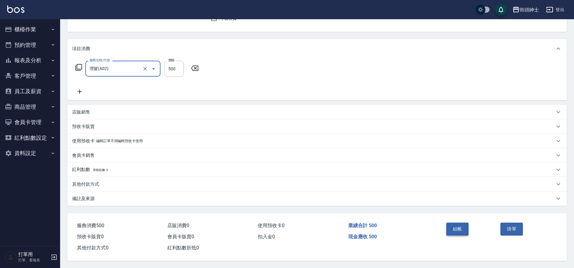
drag, startPoint x: 0, startPoint y: 0, endPoint x: 450, endPoint y: 227, distance: 504.2
click at [450, 227] on button "結帳" at bounding box center [457, 229] width 23 height 13
drag, startPoint x: 450, startPoint y: 227, endPoint x: 461, endPoint y: 228, distance: 10.9
click at [461, 228] on button "結帳" at bounding box center [457, 229] width 23 height 13
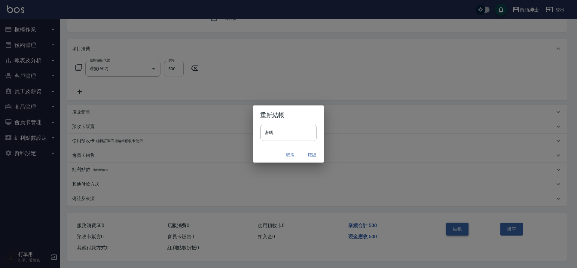
click at [312, 157] on button "確認" at bounding box center [311, 154] width 19 height 11
